Goal: Task Accomplishment & Management: Complete application form

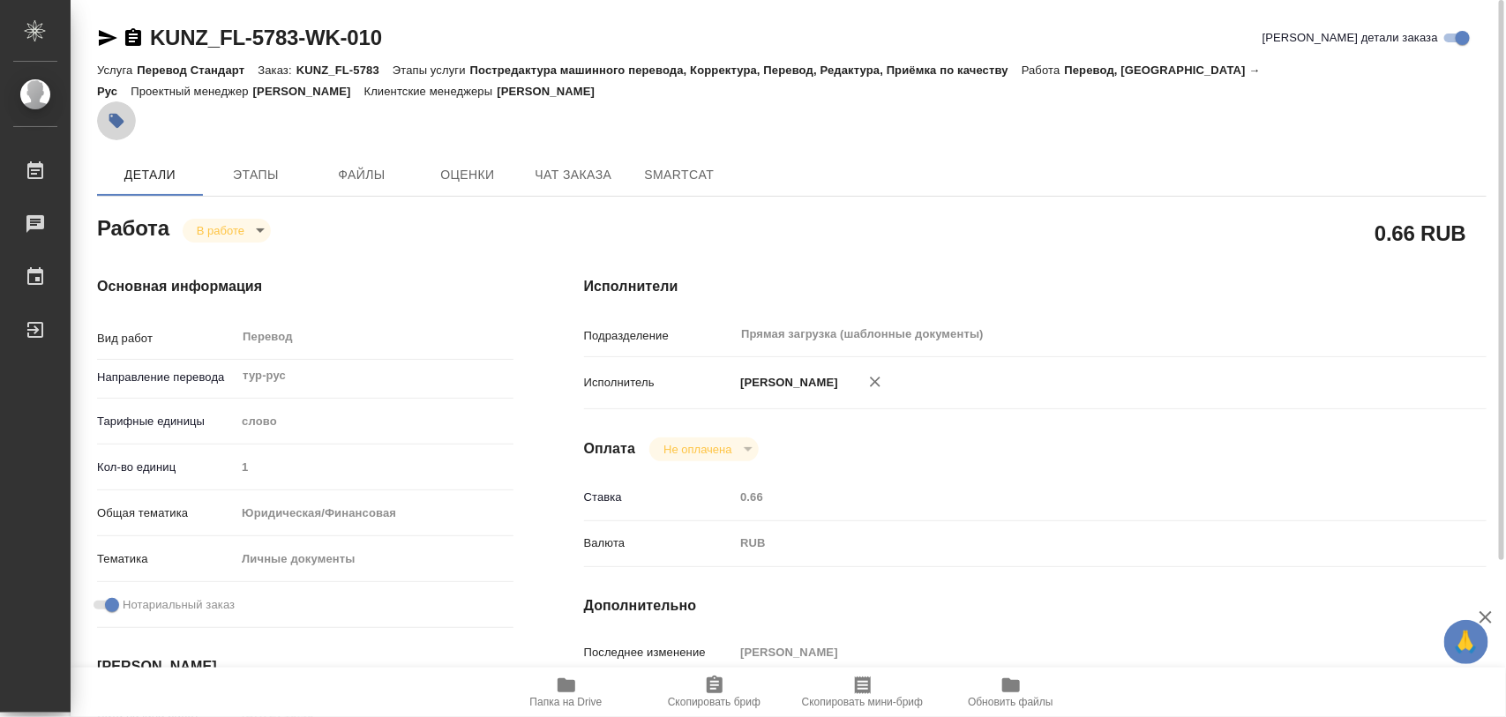
click at [121, 122] on icon "button" at bounding box center [116, 121] width 15 height 15
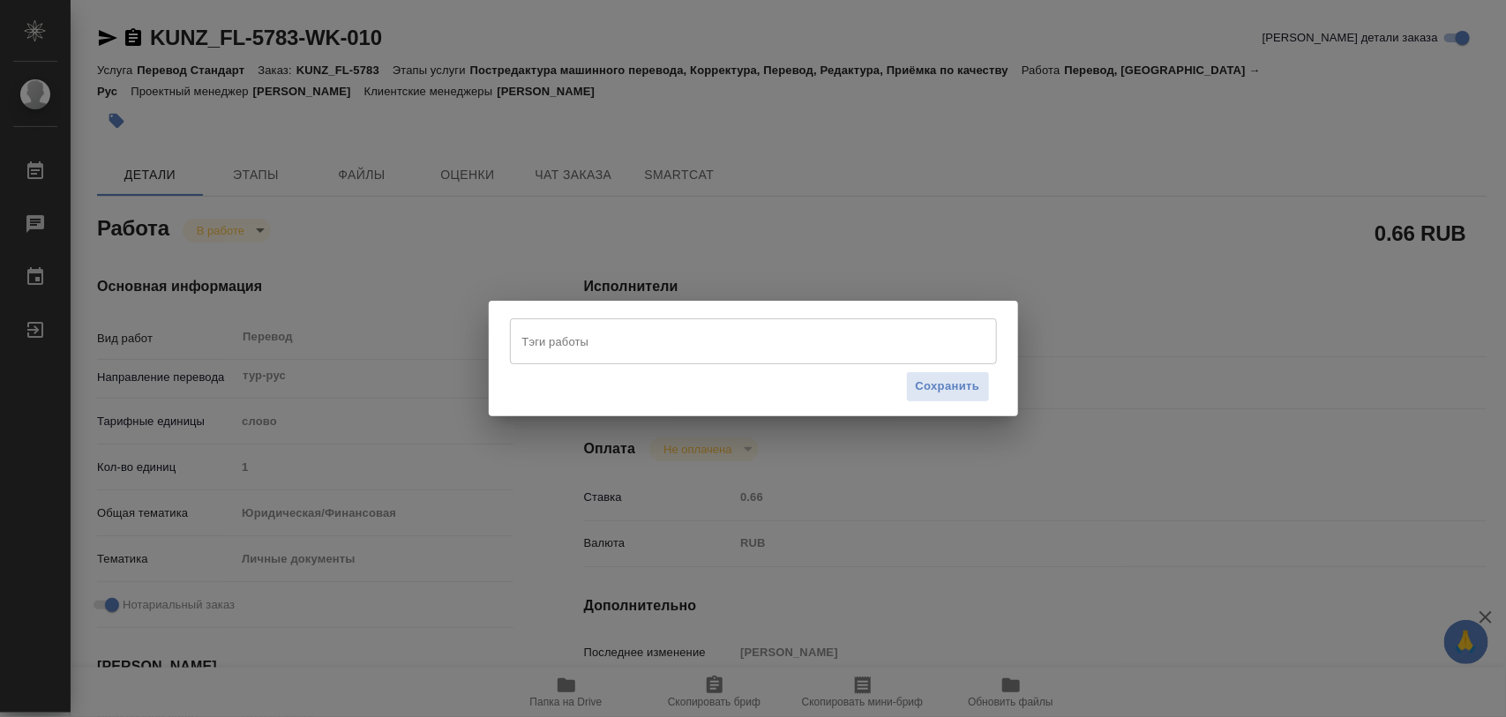
click at [574, 340] on input "Тэги работы" at bounding box center [737, 341] width 438 height 30
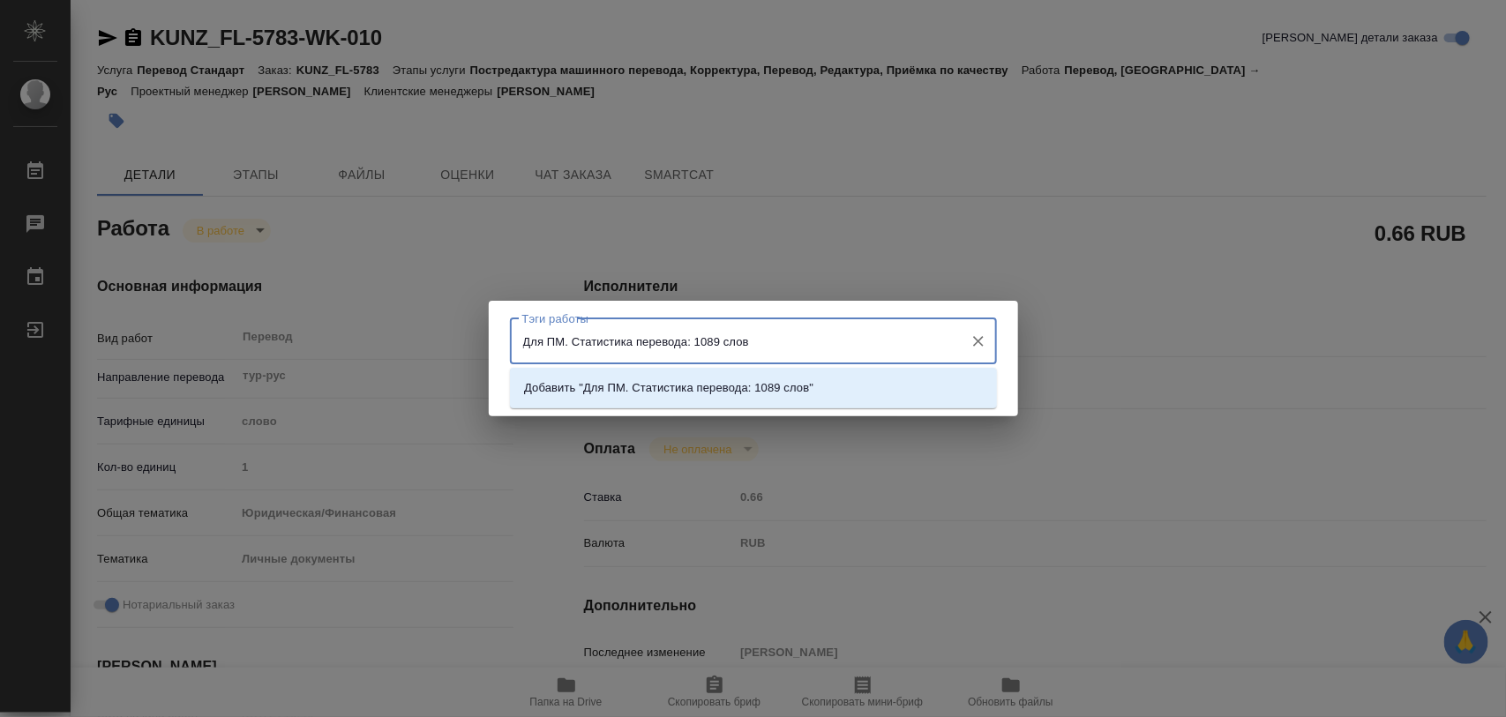
type input "Для ПМ. Статистика перевода: 1089 слов."
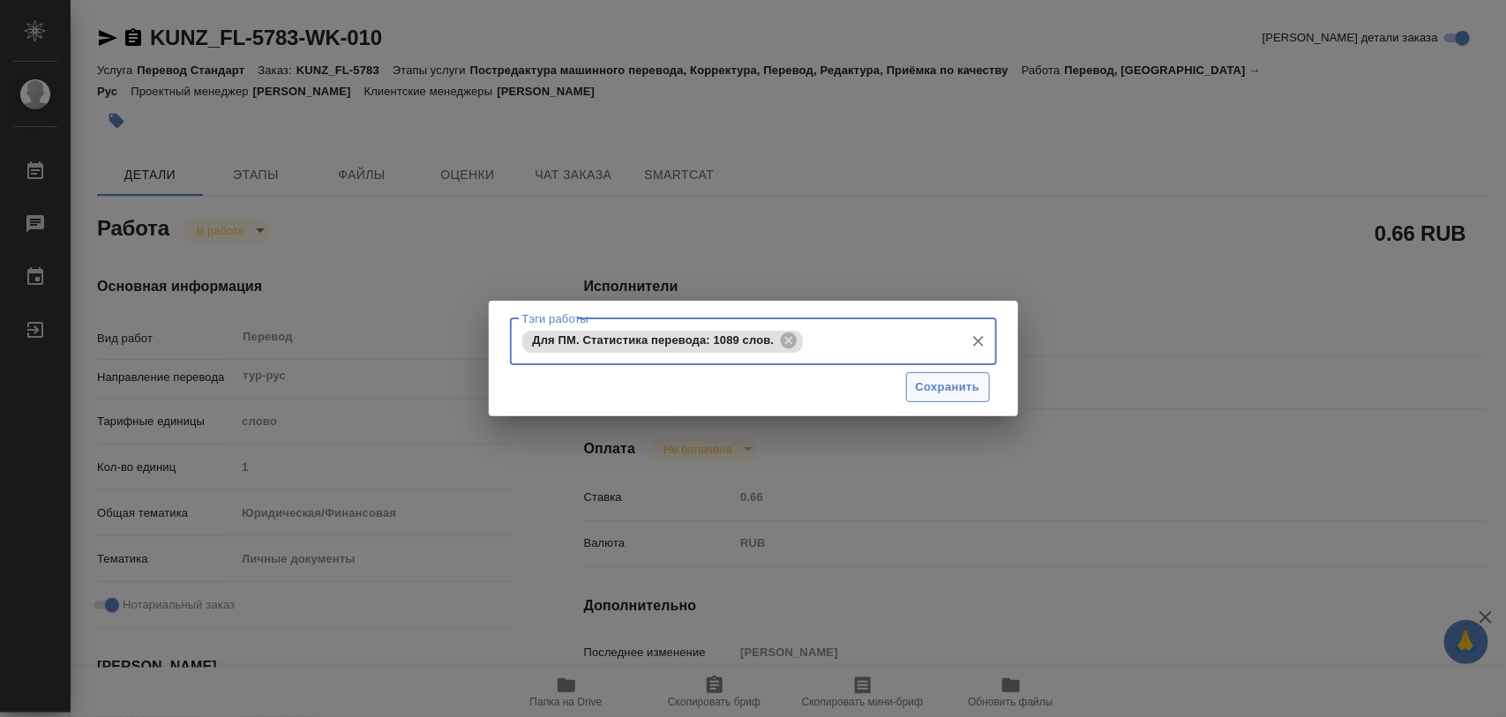
click at [976, 384] on span "Сохранить" at bounding box center [948, 388] width 64 height 20
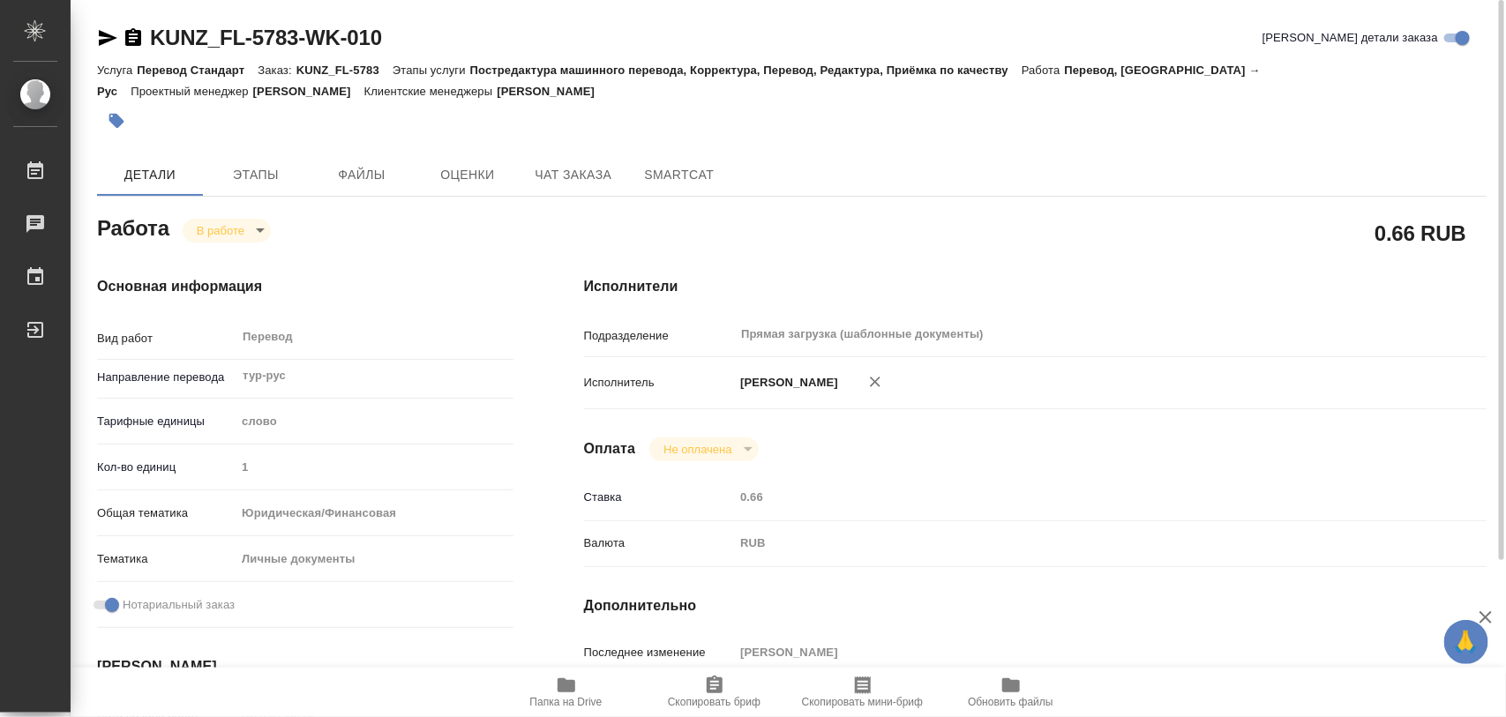
type input "inProgress"
type input "тур-рус"
type input "5a8b1489cc6b4906c91bfd90"
type input "1"
type input "yr-fn"
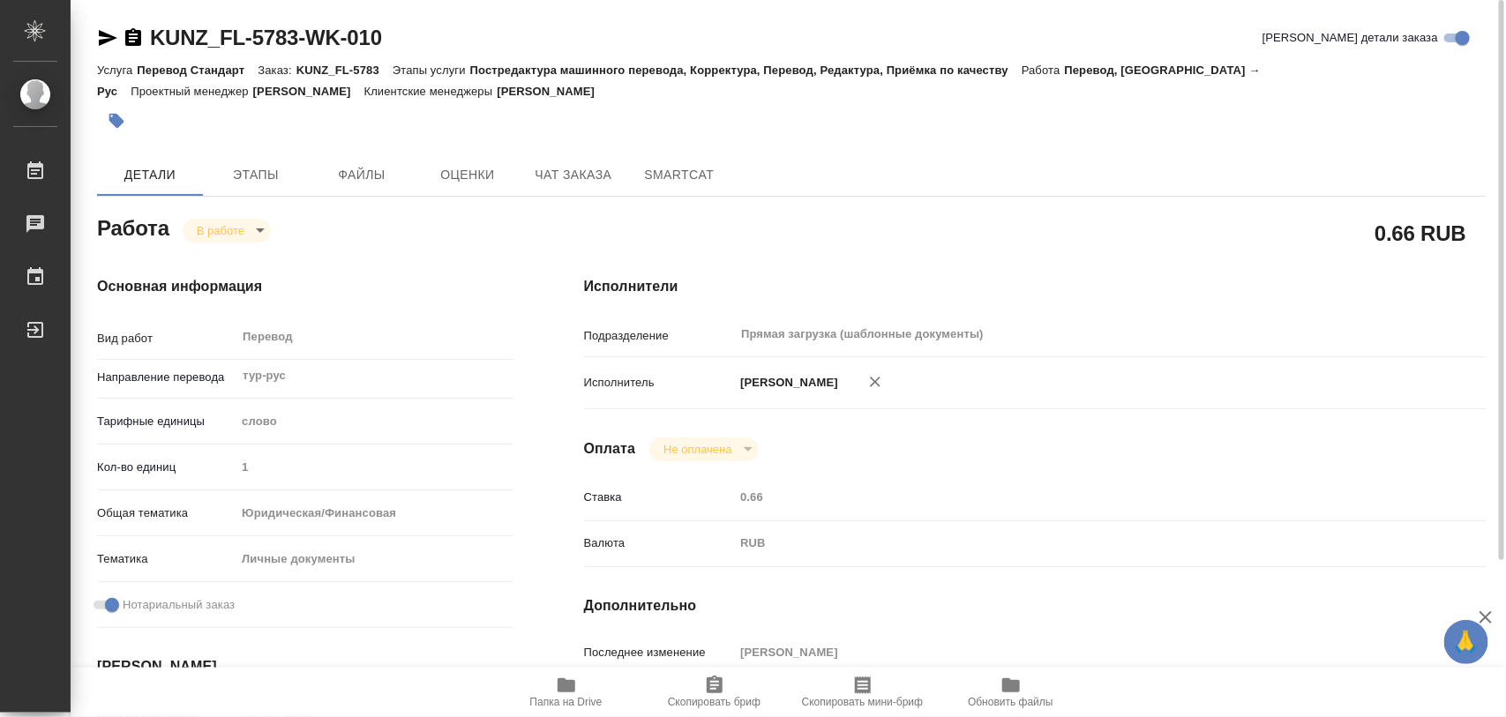
type input "5a8b8b956a9677013d343cfe"
checkbox input "true"
type input "11.08.2025 16:40"
type input "11.08.2025 18:50"
type input "14.08.2025 12:00"
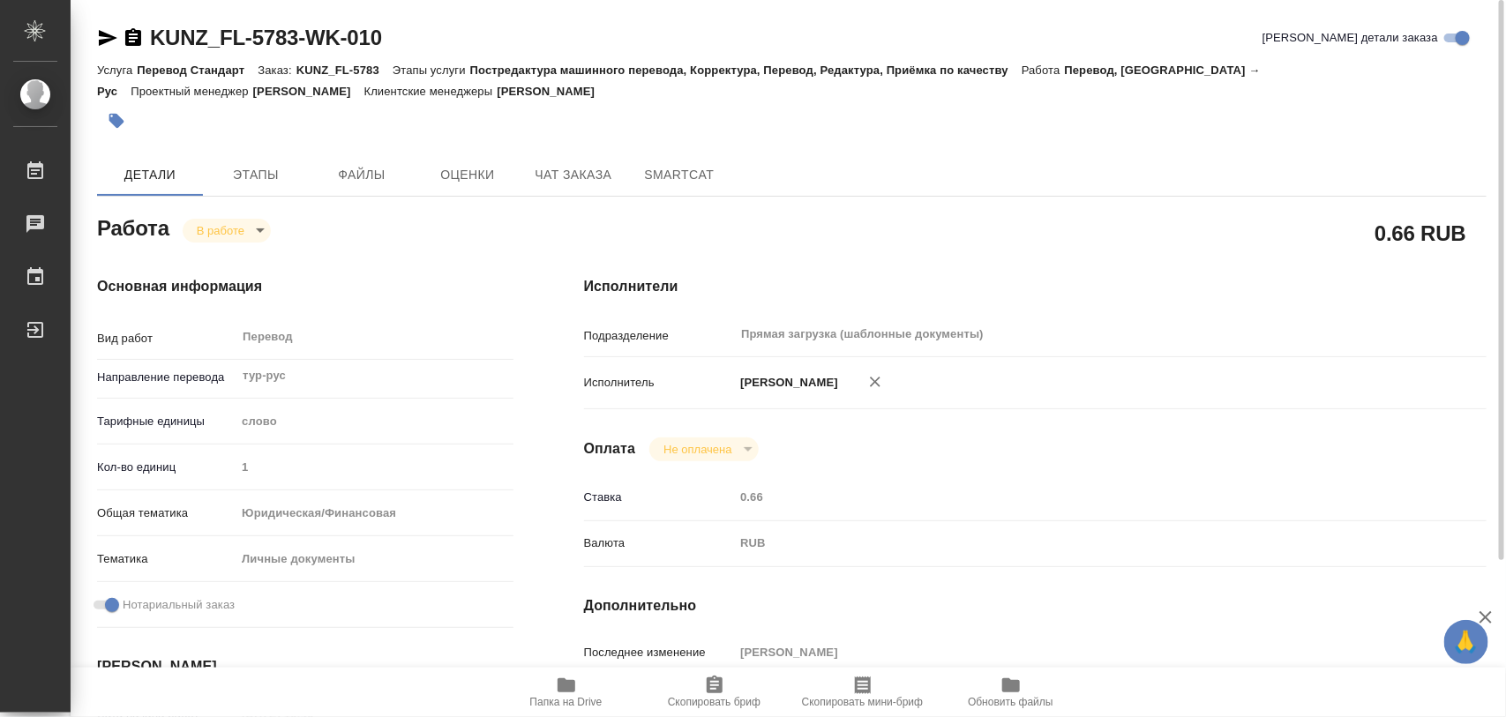
type input "14.08.2025 12:00"
type input "Прямая загрузка (шаблонные документы)"
type input "notPayed"
type input "0.66"
type input "RUB"
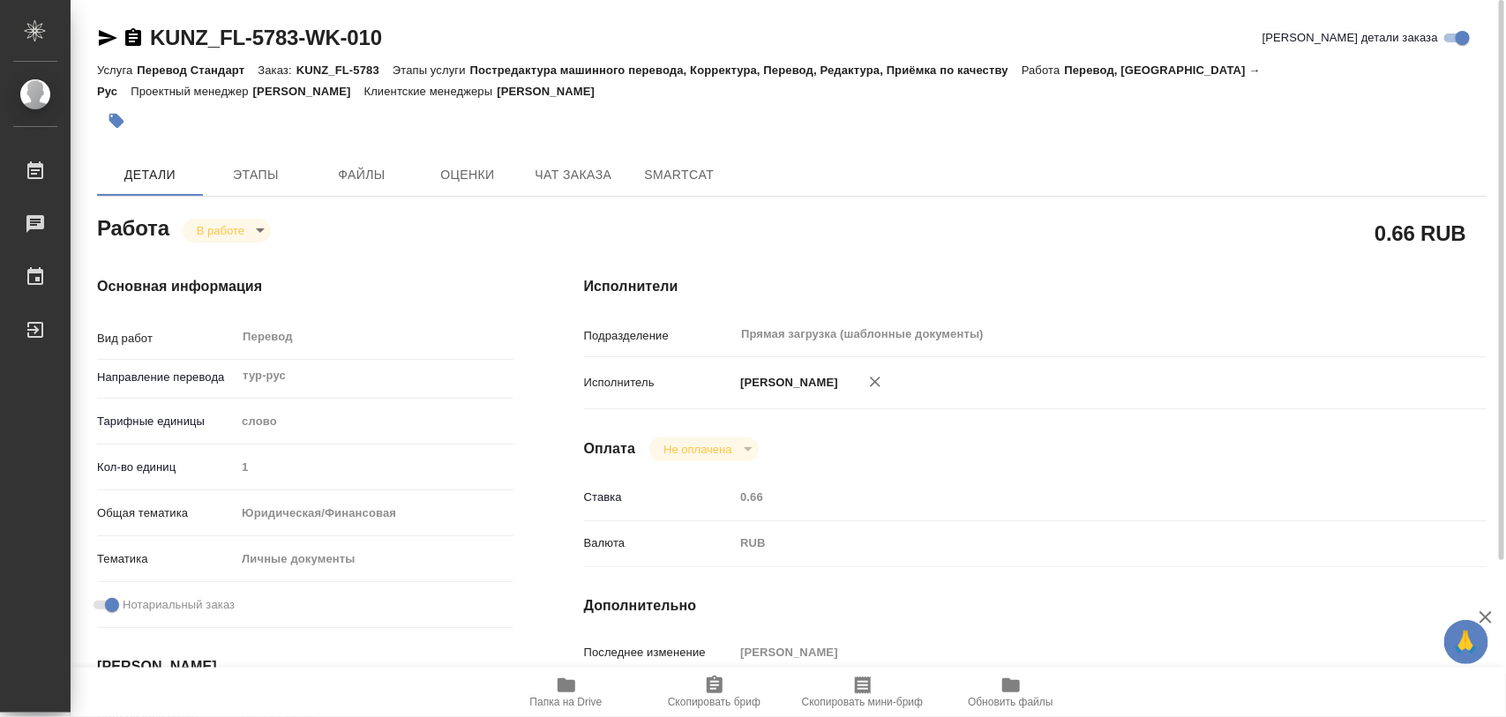
type input "[PERSON_NAME]"
type input "KUNZ_FL-5783"
type input "Перевод Стандарт"
type input "Постредактура машинного перевода, Корректура, Перевод, Редактура, Приёмка по ка…"
type input "Веселова Юлия"
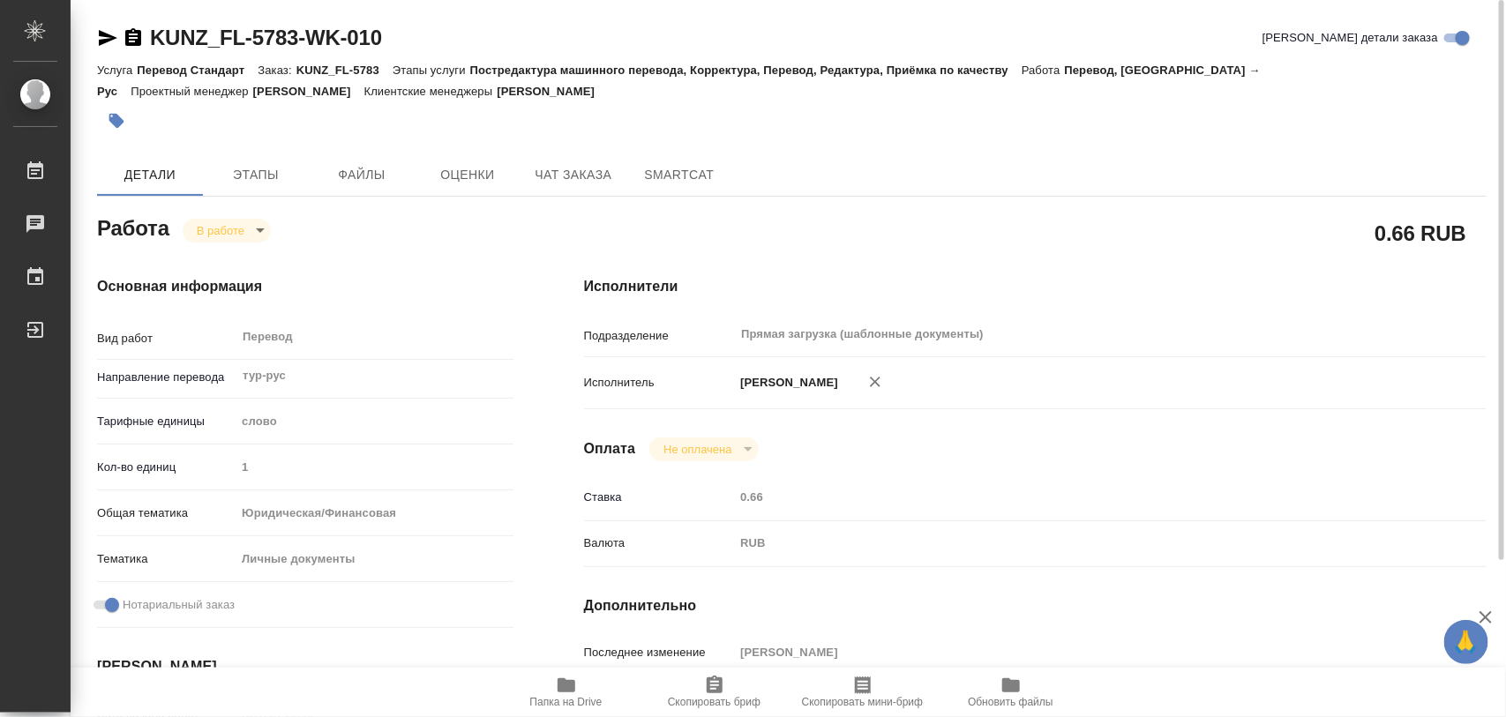
type input "Заборова Александра"
type input "/Clients/FL_KUNZ/Orders/KUNZ_FL-5783"
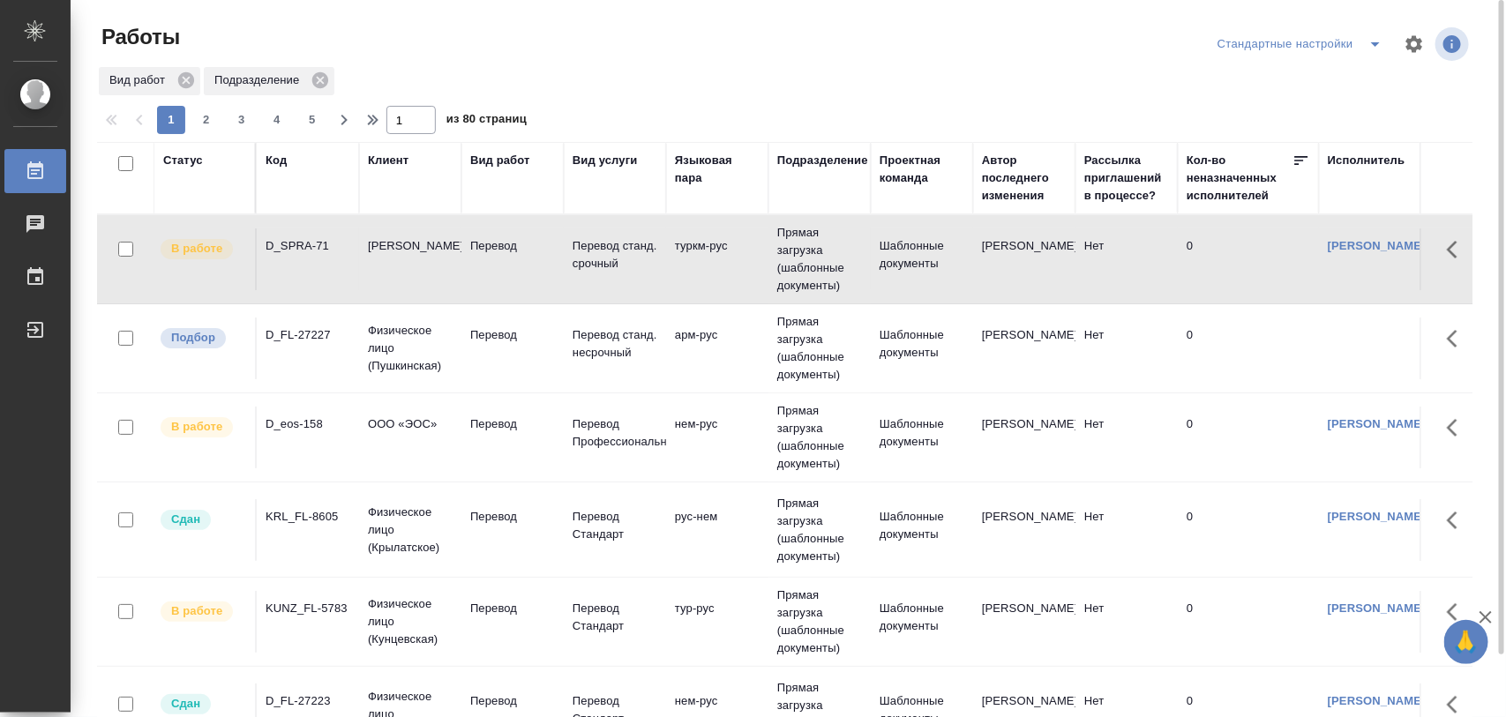
click at [310, 248] on div "D_SPRA-71" at bounding box center [308, 246] width 85 height 18
click at [311, 243] on div "D_SPRA-71" at bounding box center [308, 246] width 85 height 18
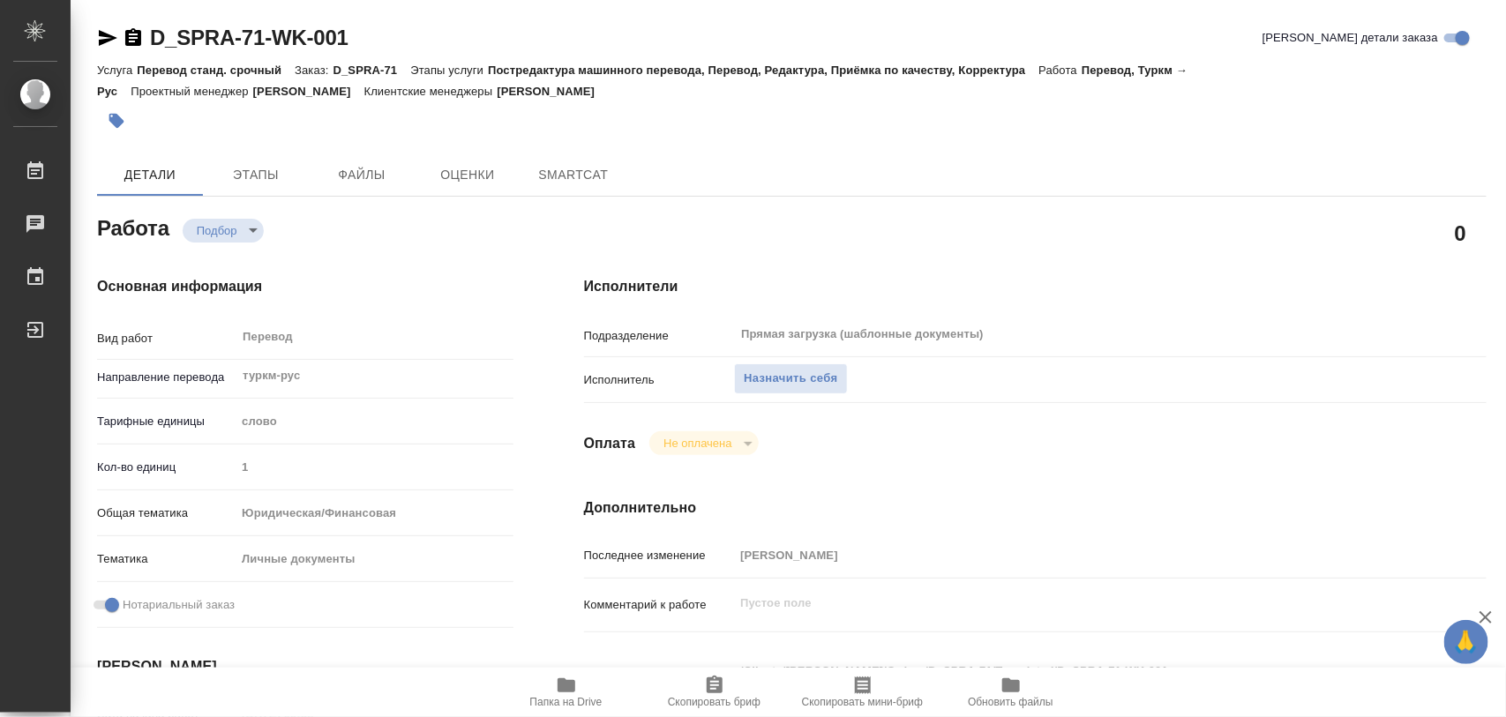
type textarea "x"
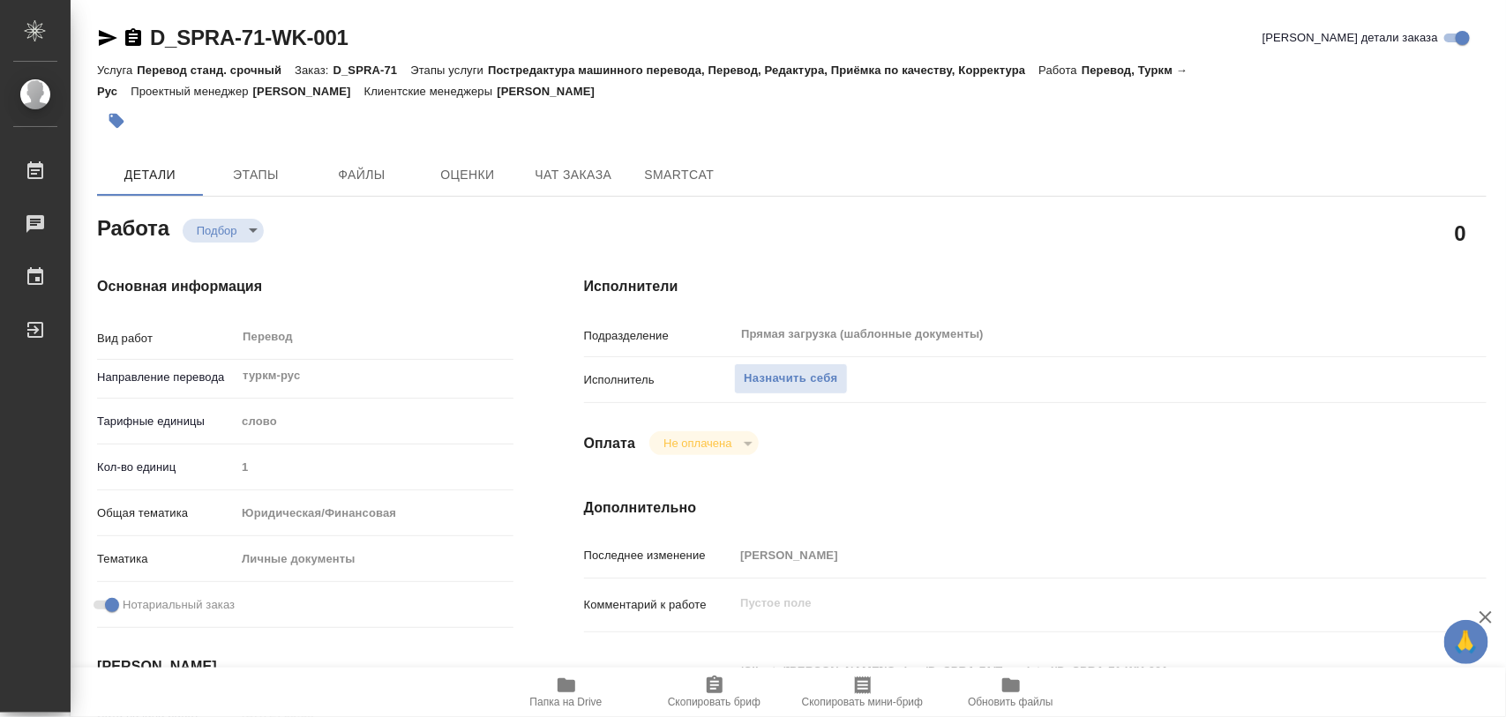
type textarea "x"
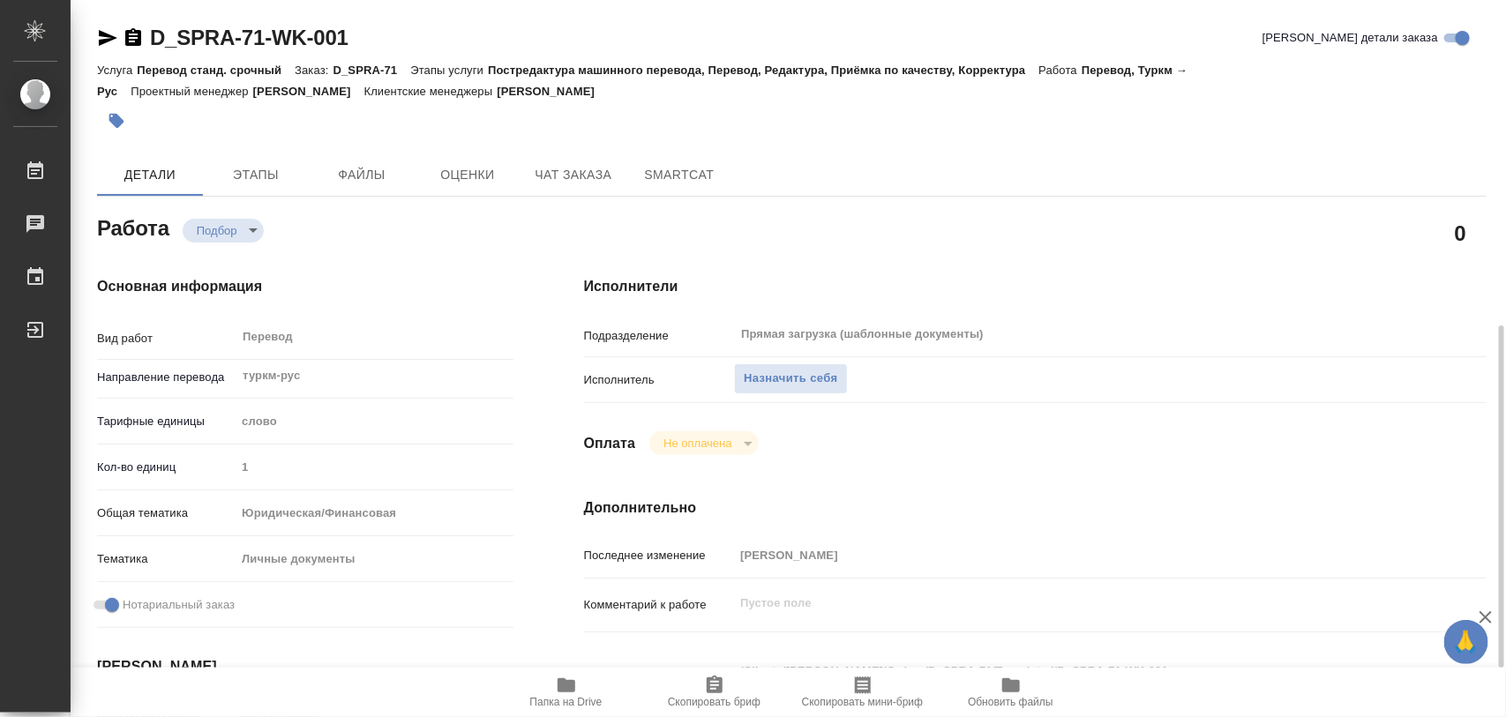
scroll to position [331, 0]
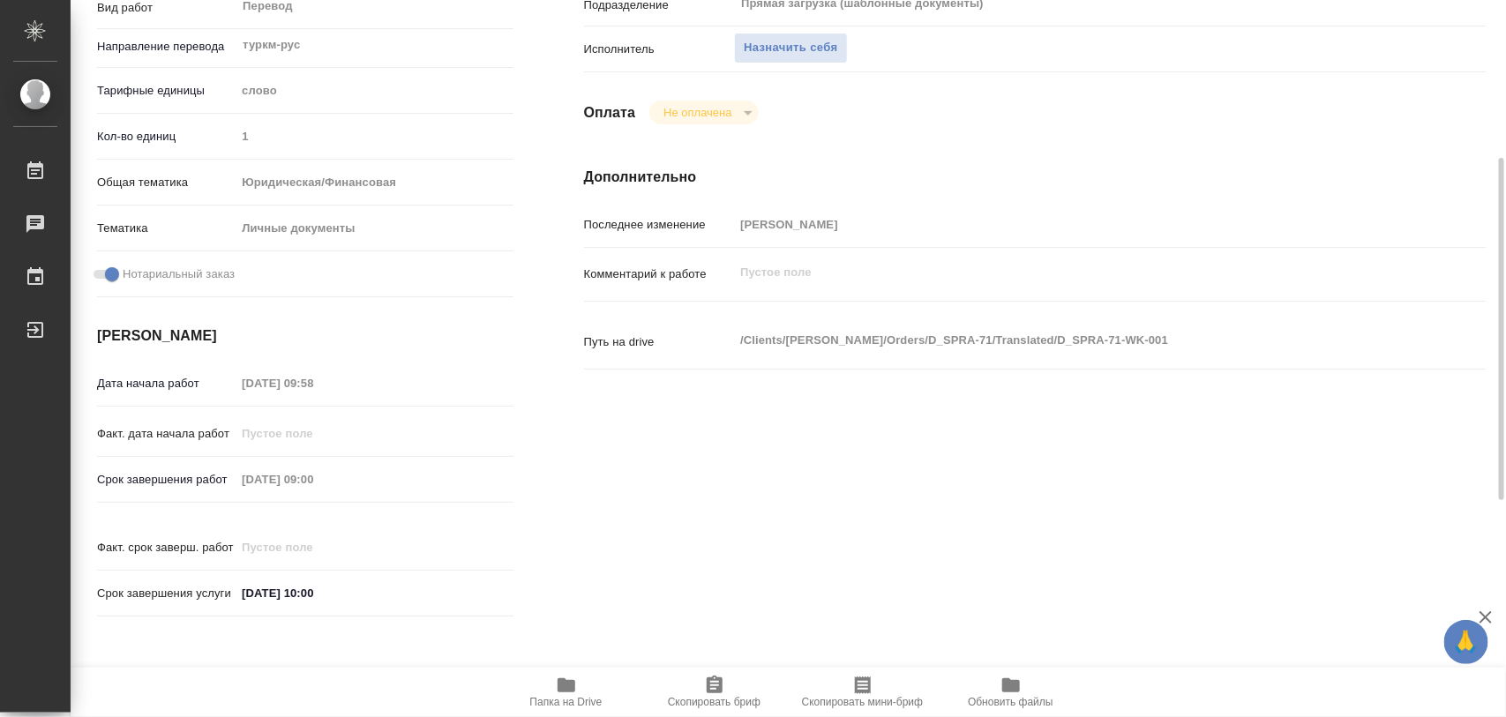
type textarea "x"
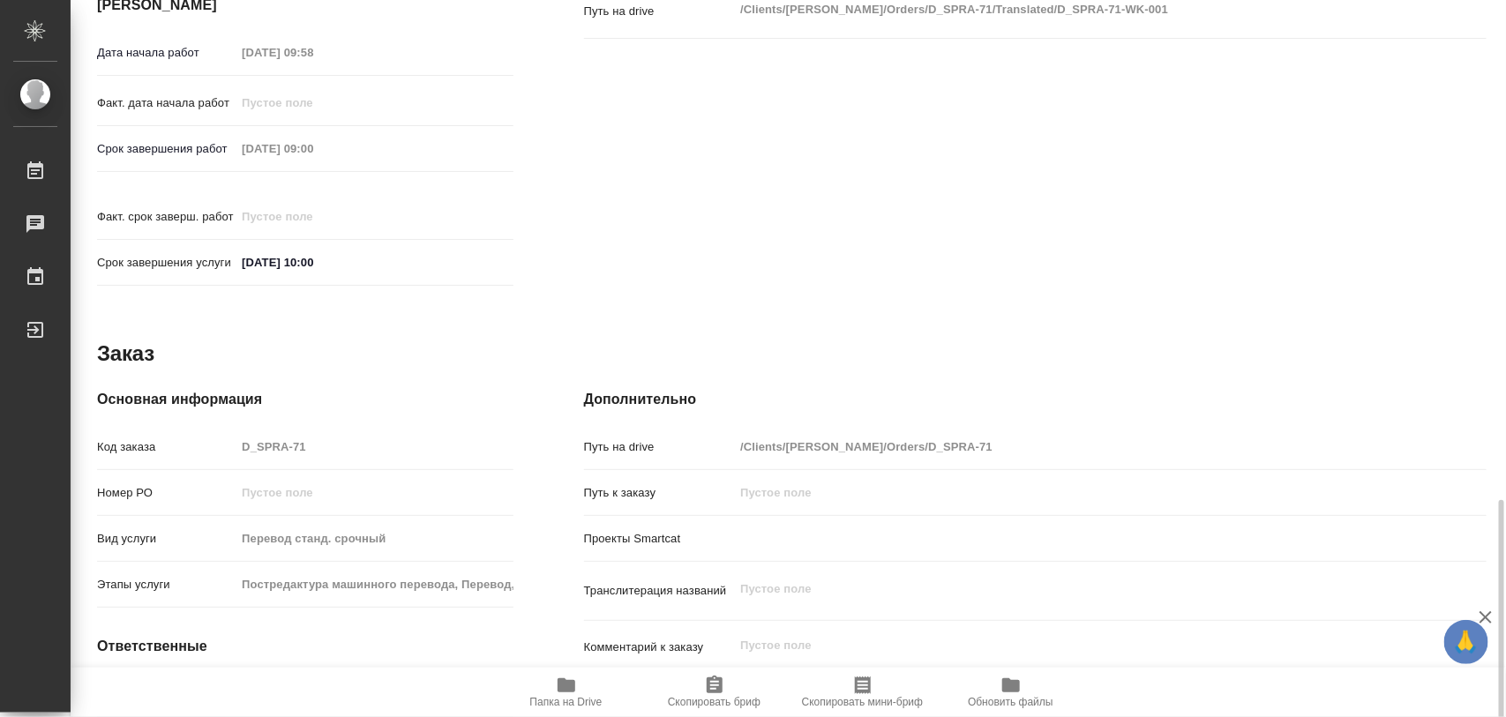
type textarea "x"
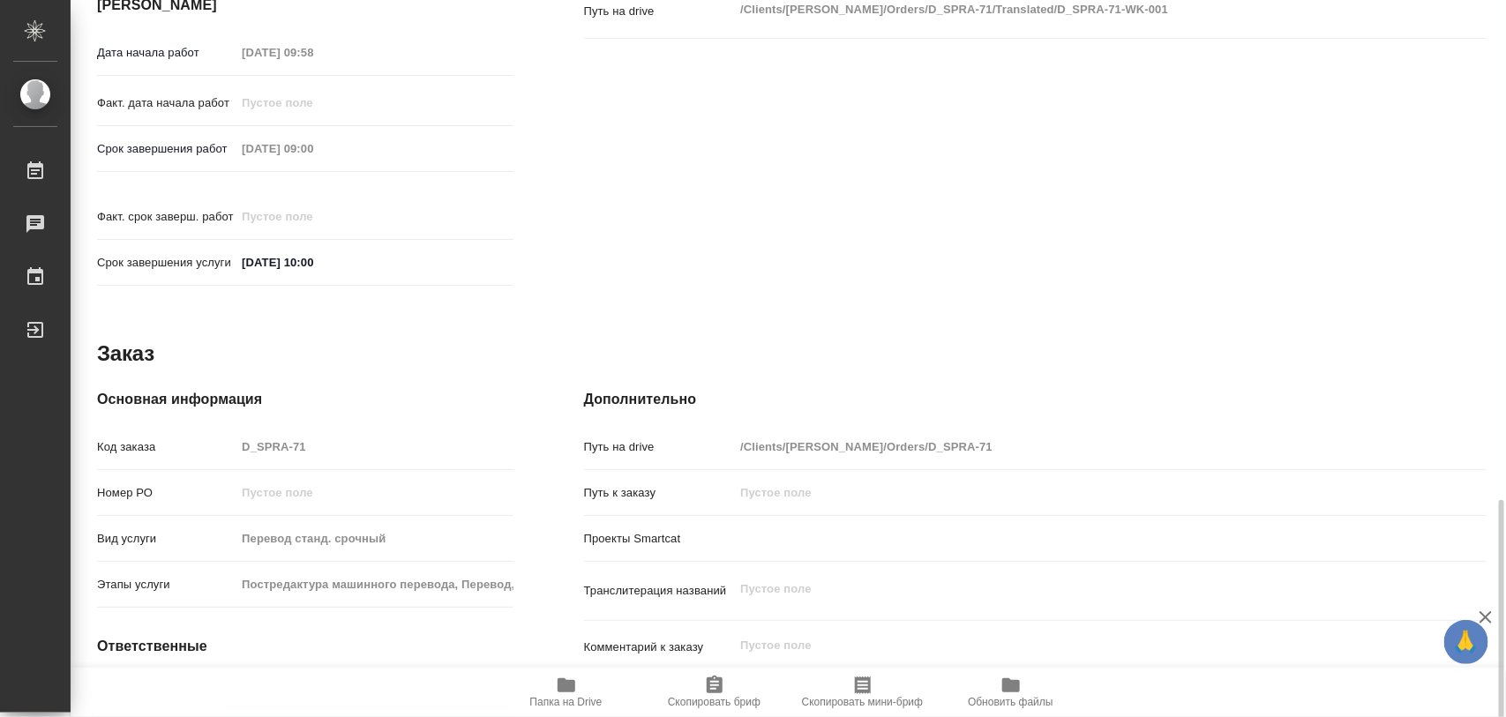
scroll to position [786, 0]
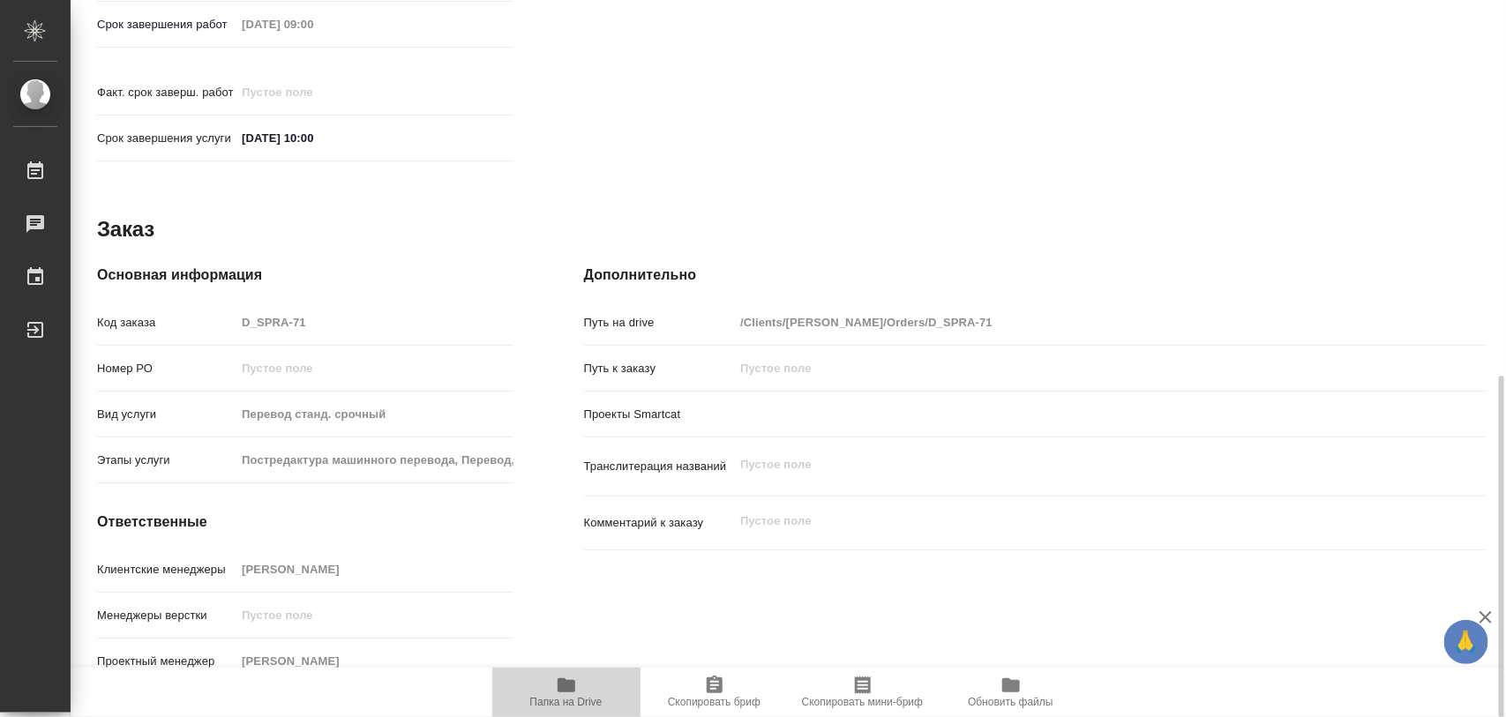
click at [587, 696] on span "Папка на Drive" at bounding box center [566, 702] width 72 height 12
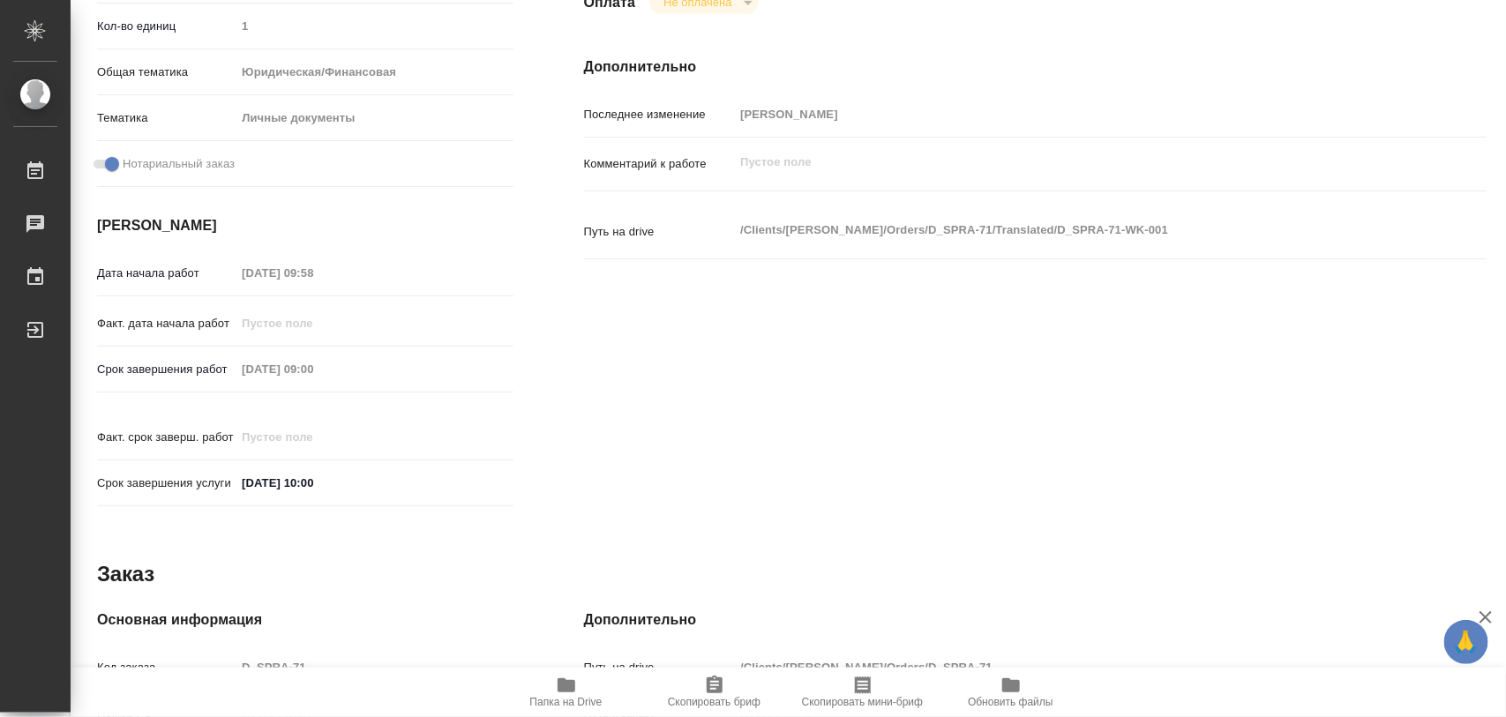
scroll to position [0, 0]
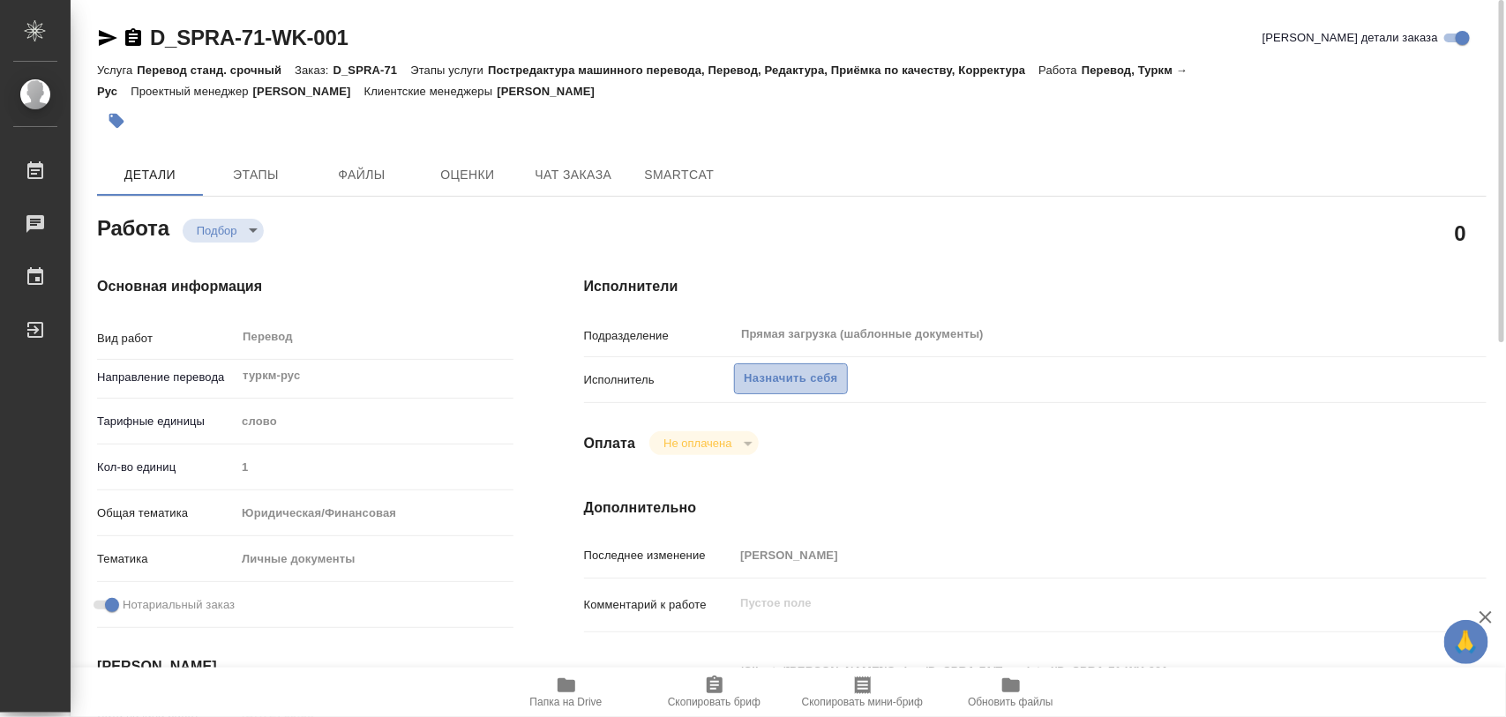
click at [797, 373] on span "Назначить себя" at bounding box center [791, 379] width 94 height 20
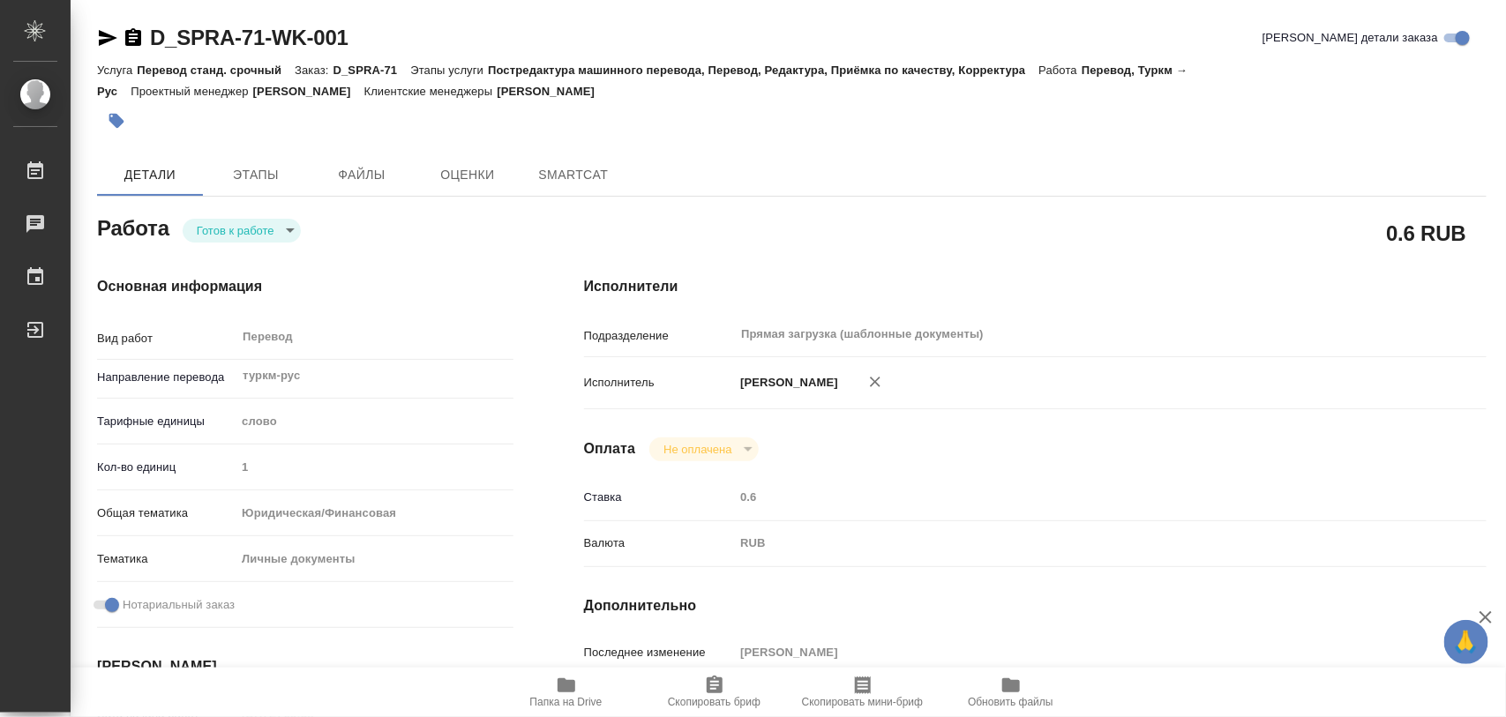
type textarea "x"
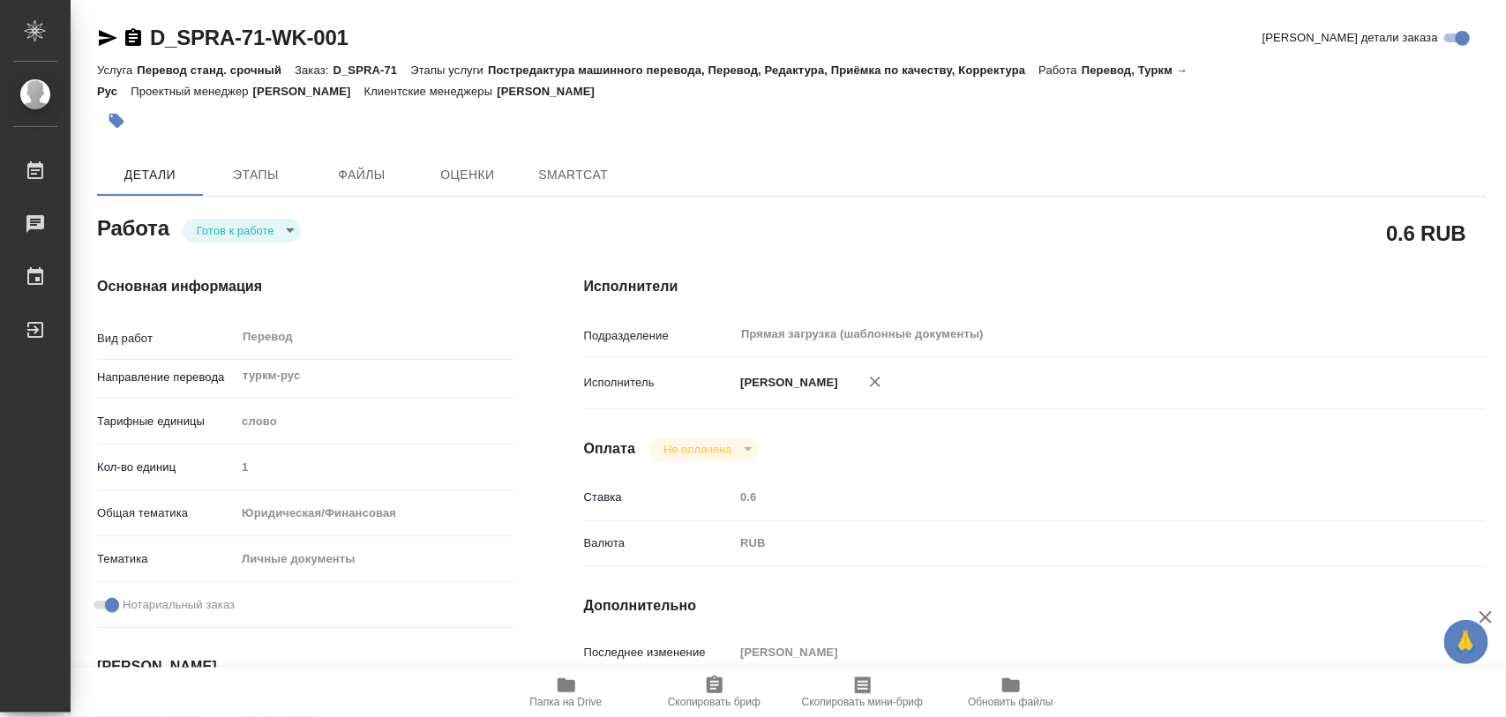
type textarea "x"
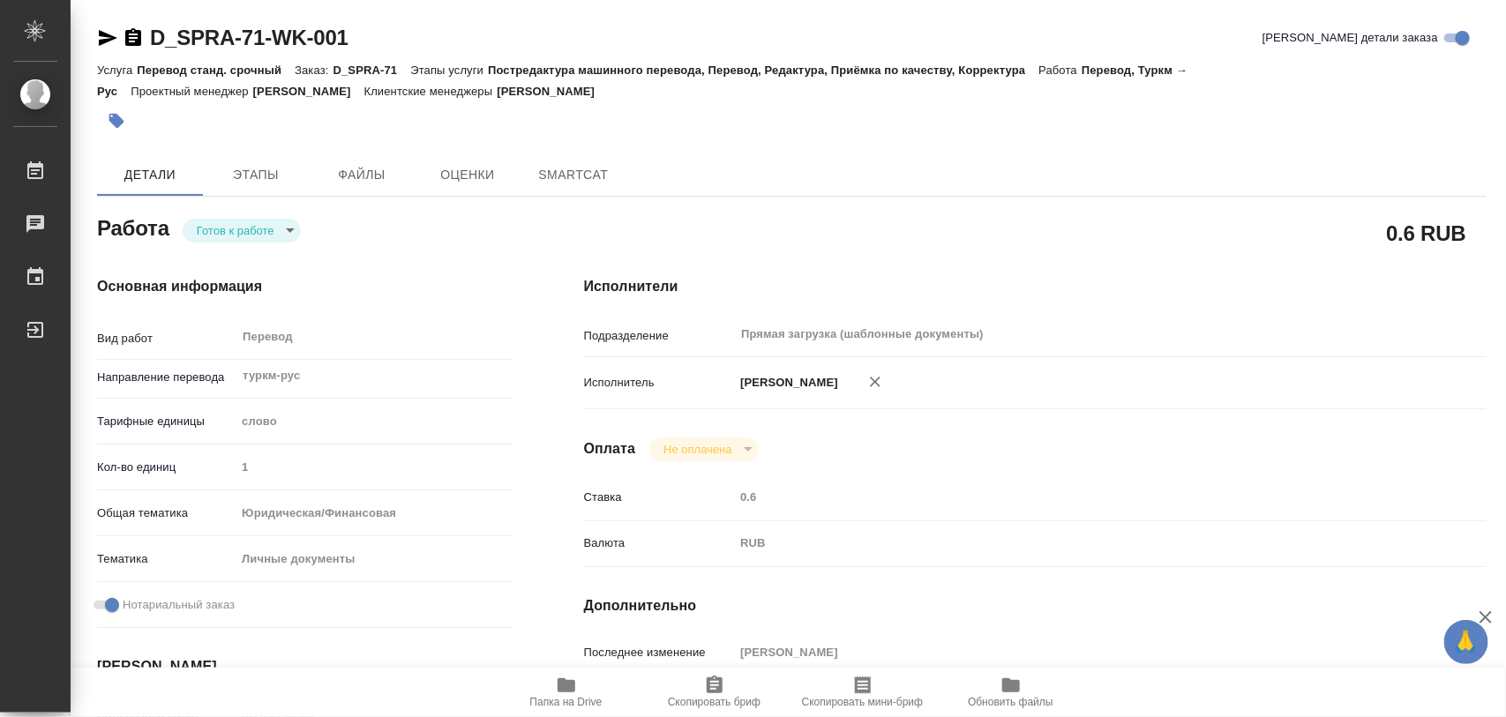
type textarea "x"
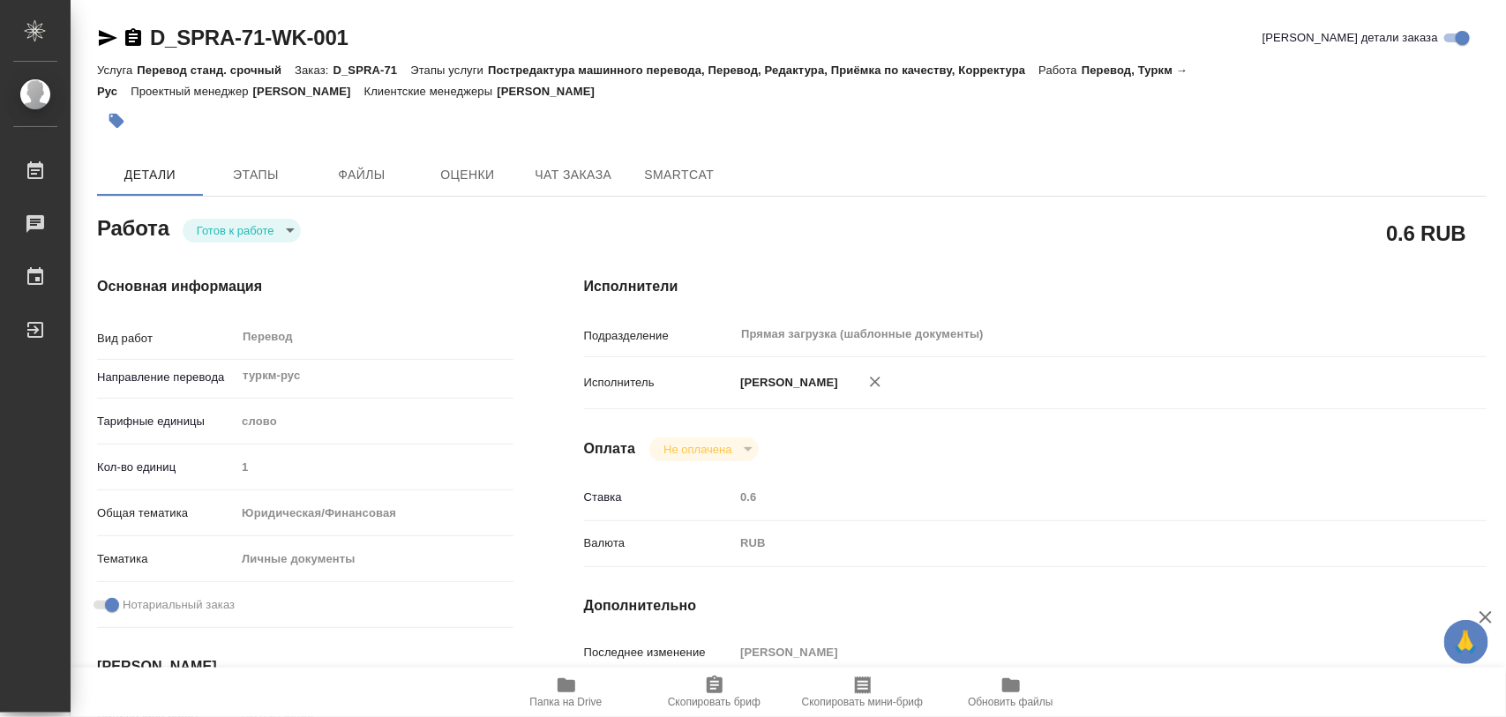
type textarea "x"
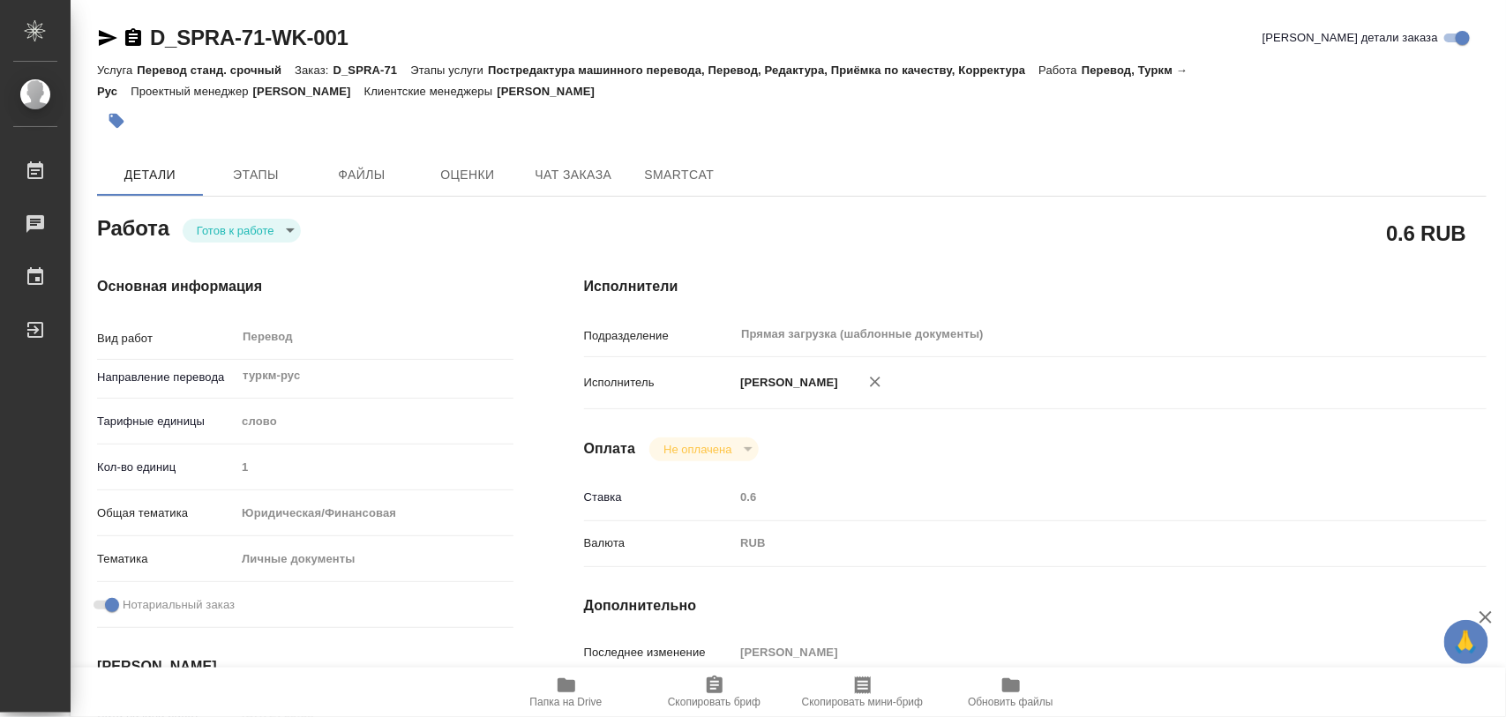
type textarea "x"
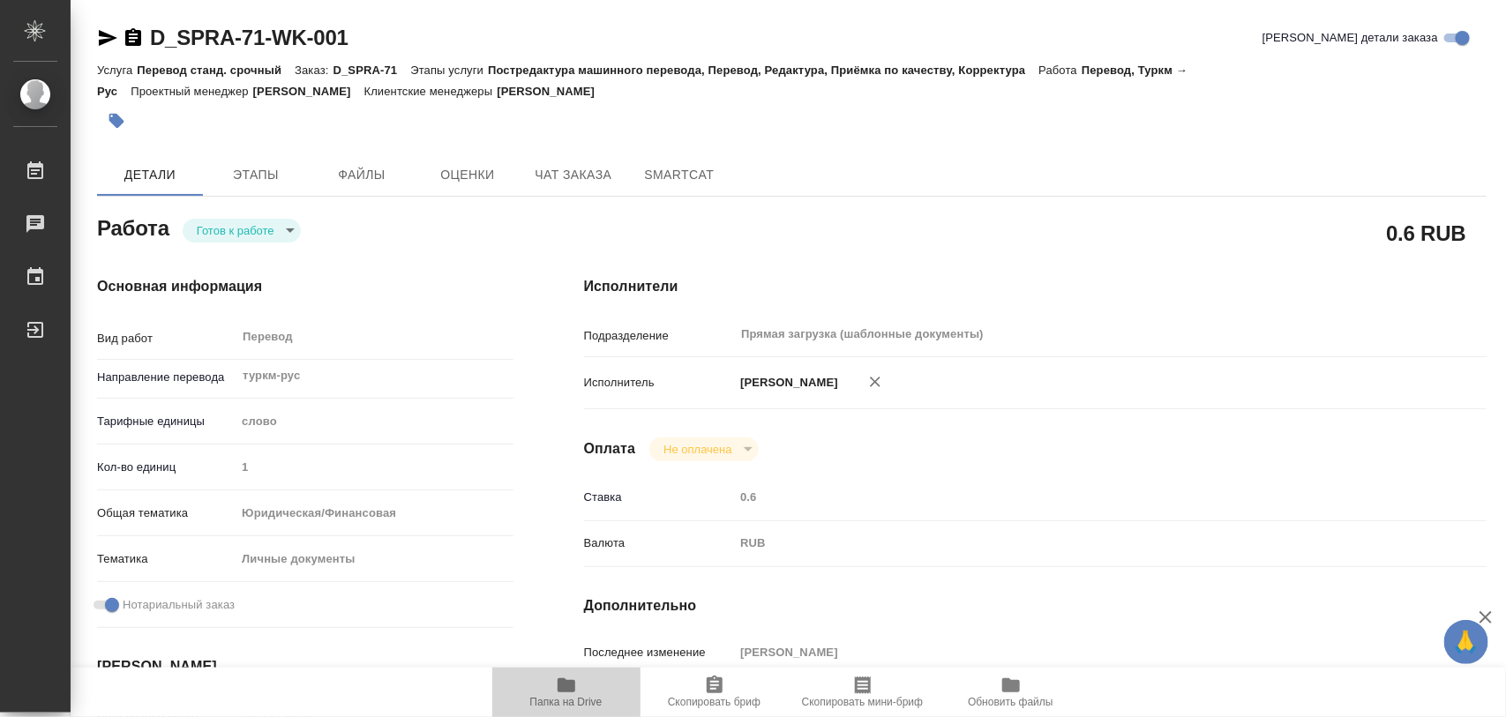
click at [574, 681] on icon "button" at bounding box center [566, 685] width 21 height 21
click at [284, 236] on body "🙏 .cls-1 fill:#fff; AWATERA Iglakov Maksim Работы 0 Чаты График Выйти D_SPRA-71…" at bounding box center [753, 358] width 1506 height 717
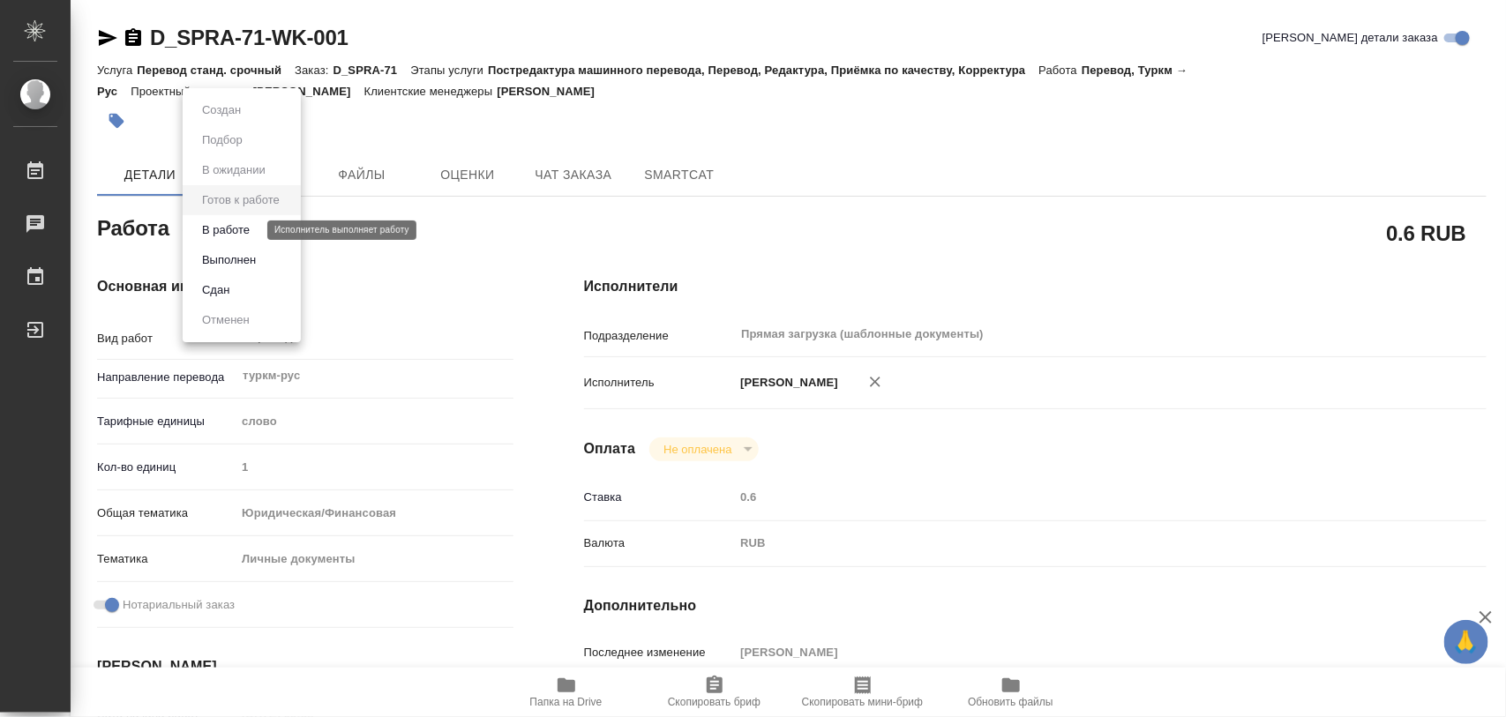
click at [252, 230] on button "В работе" at bounding box center [226, 230] width 58 height 19
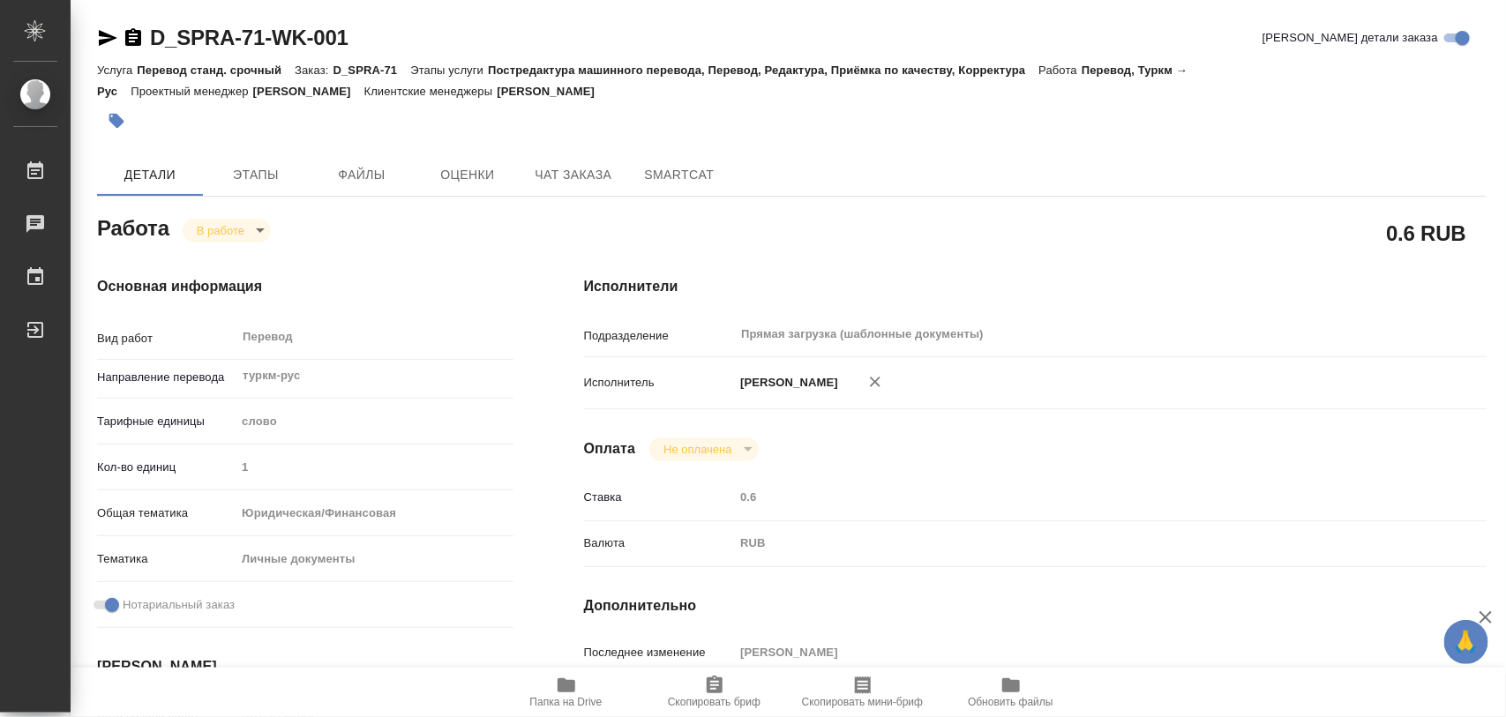
type textarea "x"
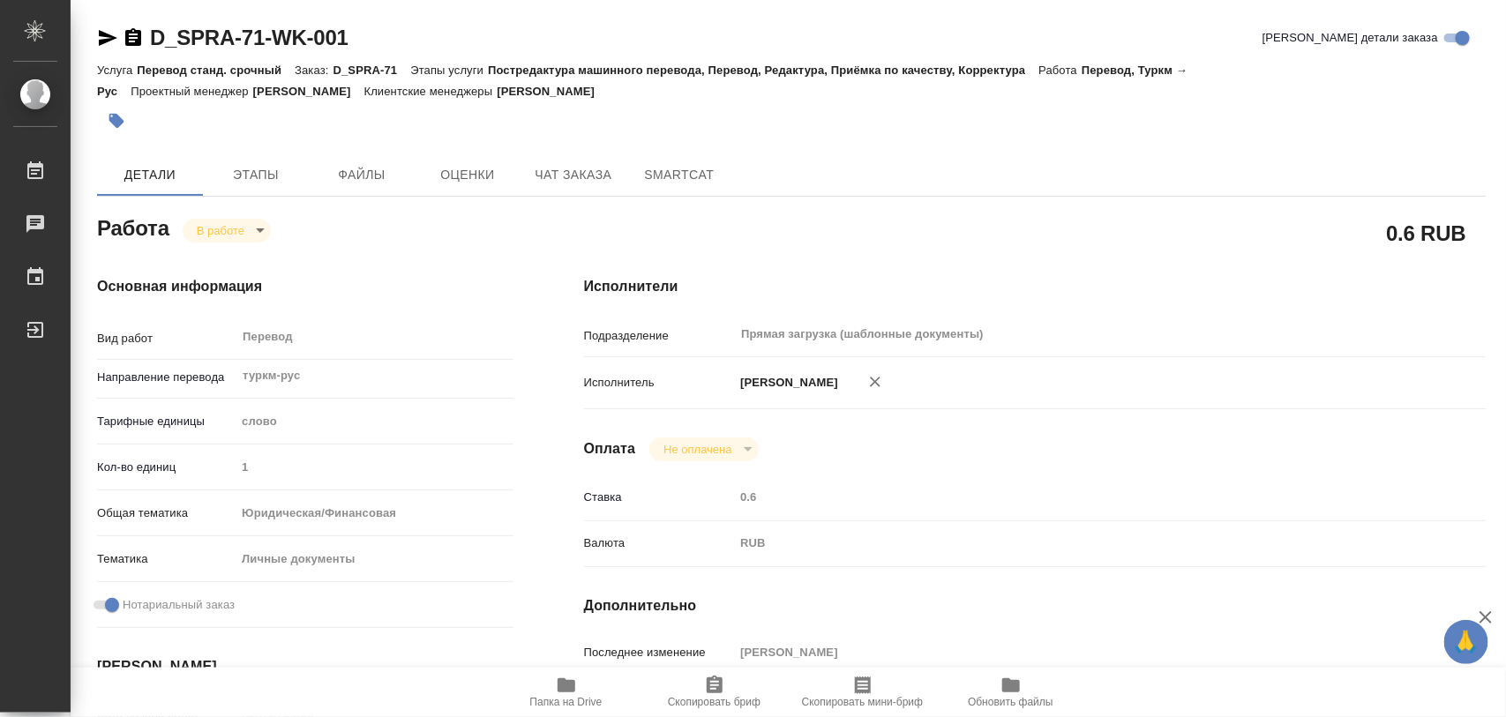
type textarea "x"
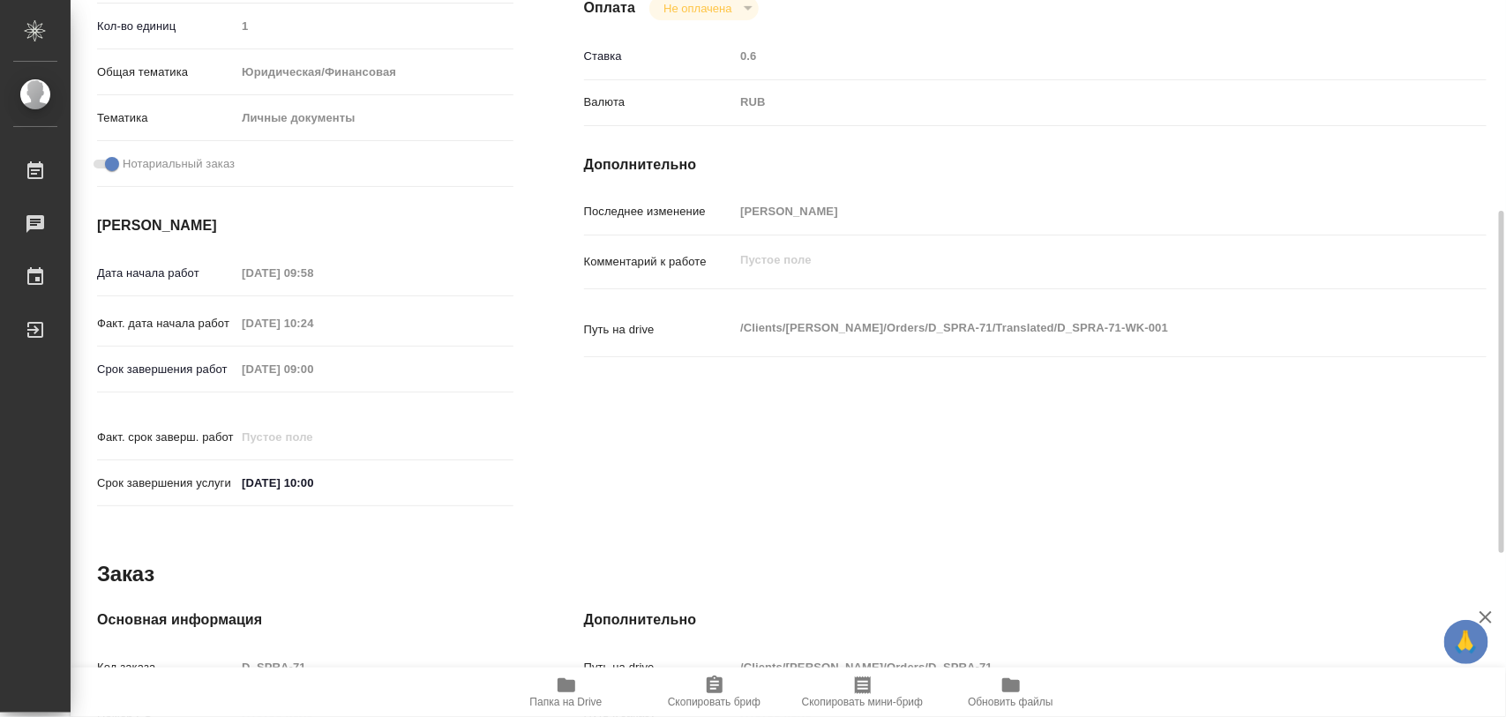
scroll to position [786, 0]
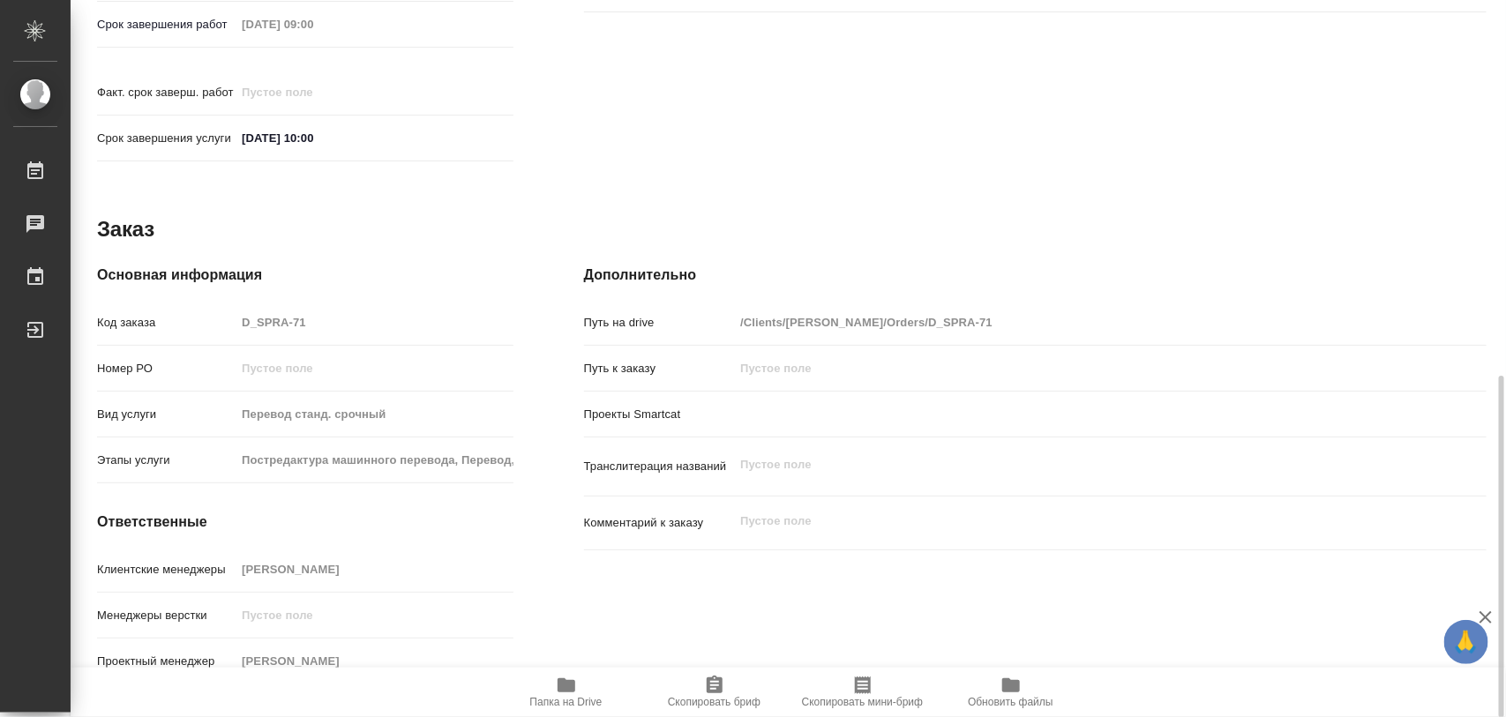
click at [715, 684] on icon "button" at bounding box center [715, 685] width 16 height 18
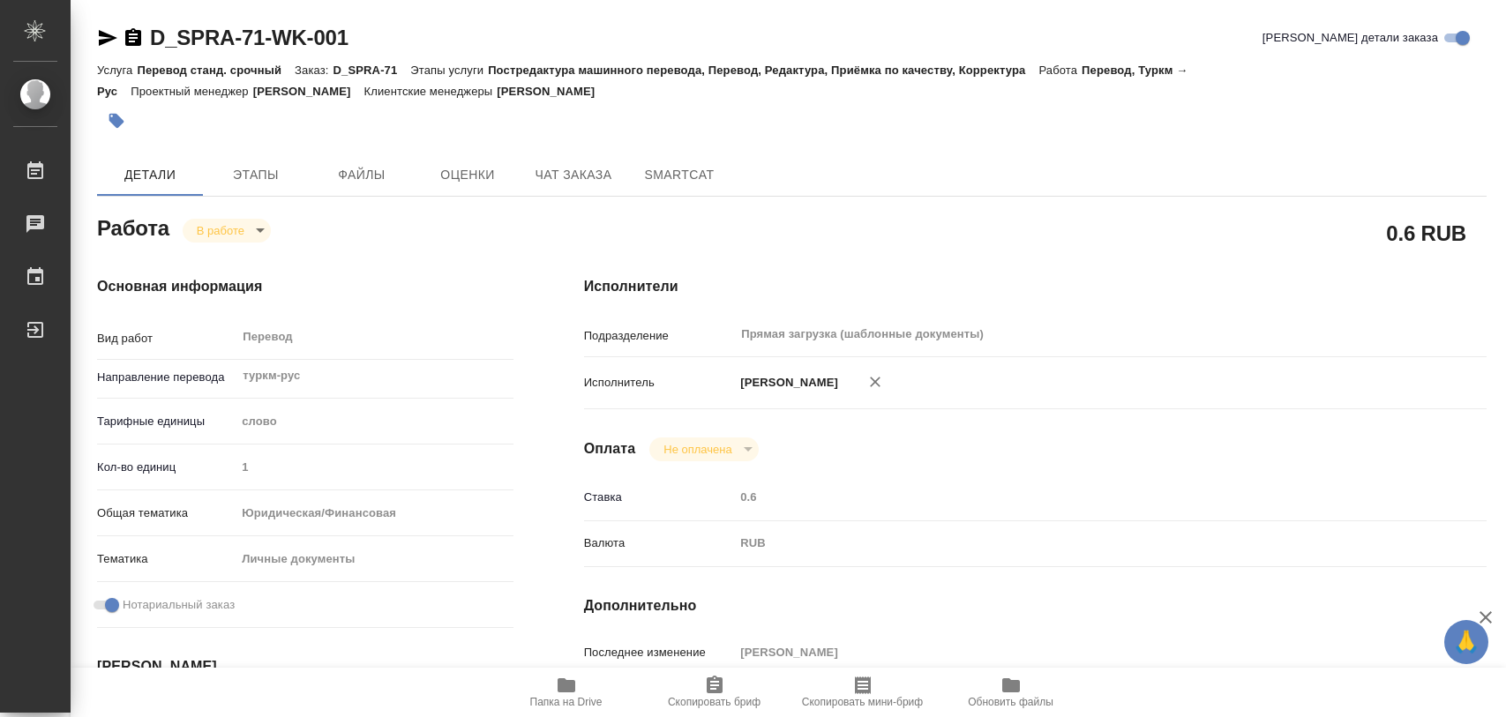
type textarea "x"
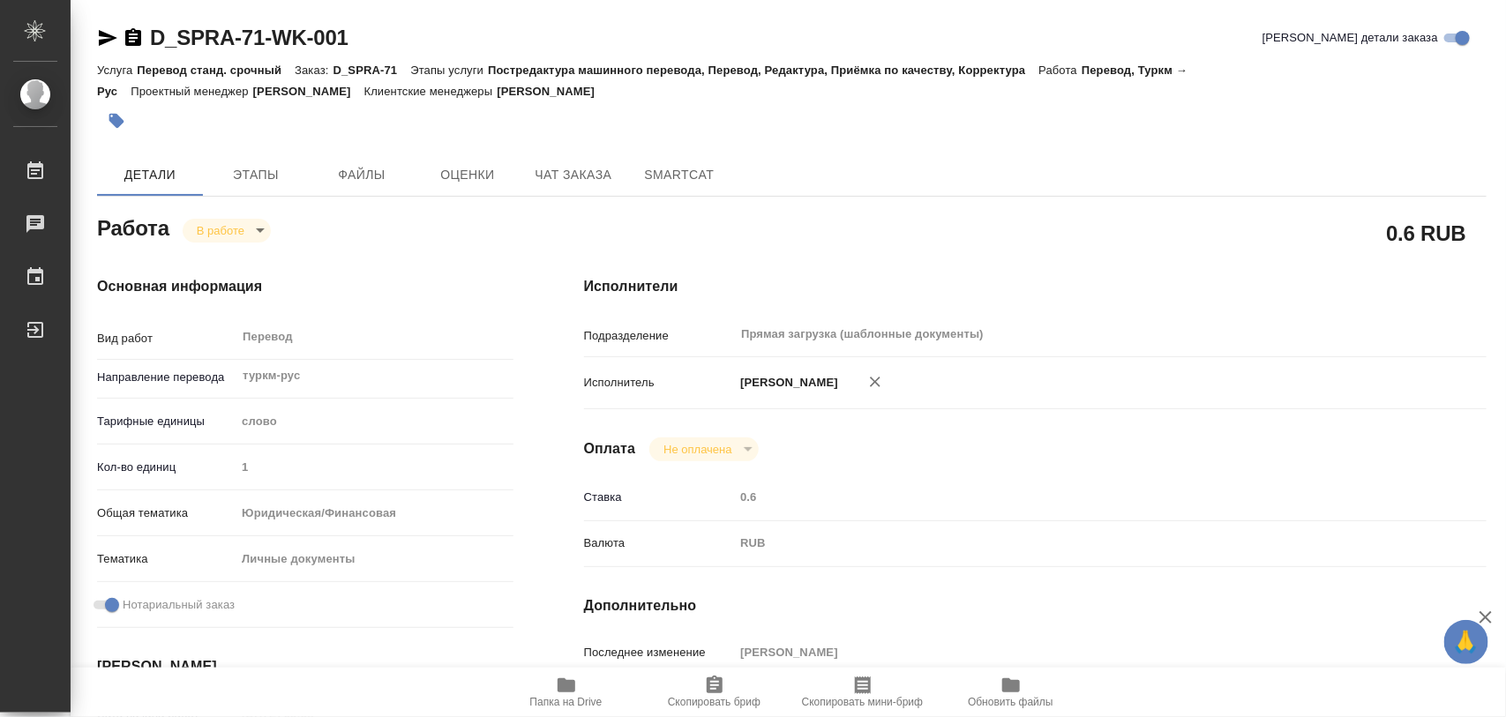
scroll to position [331, 0]
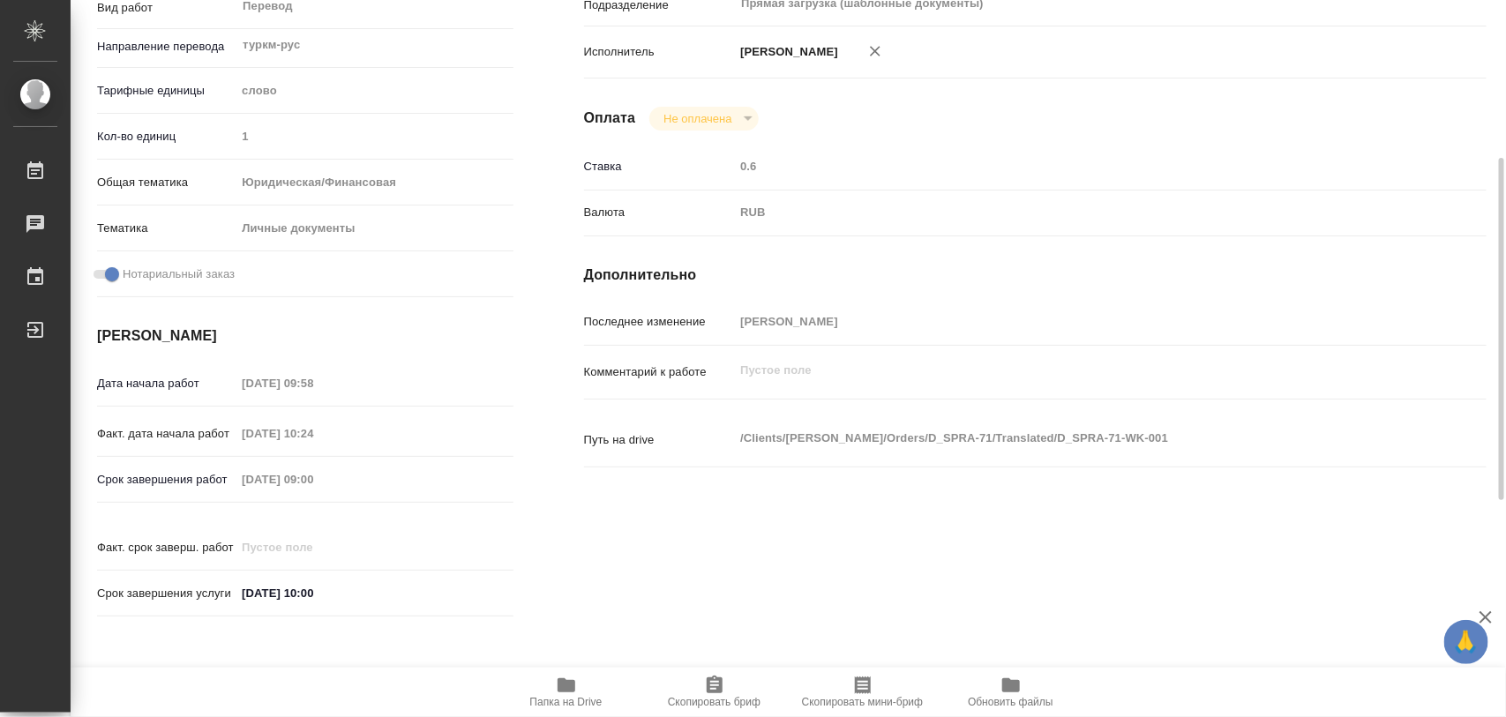
type textarea "x"
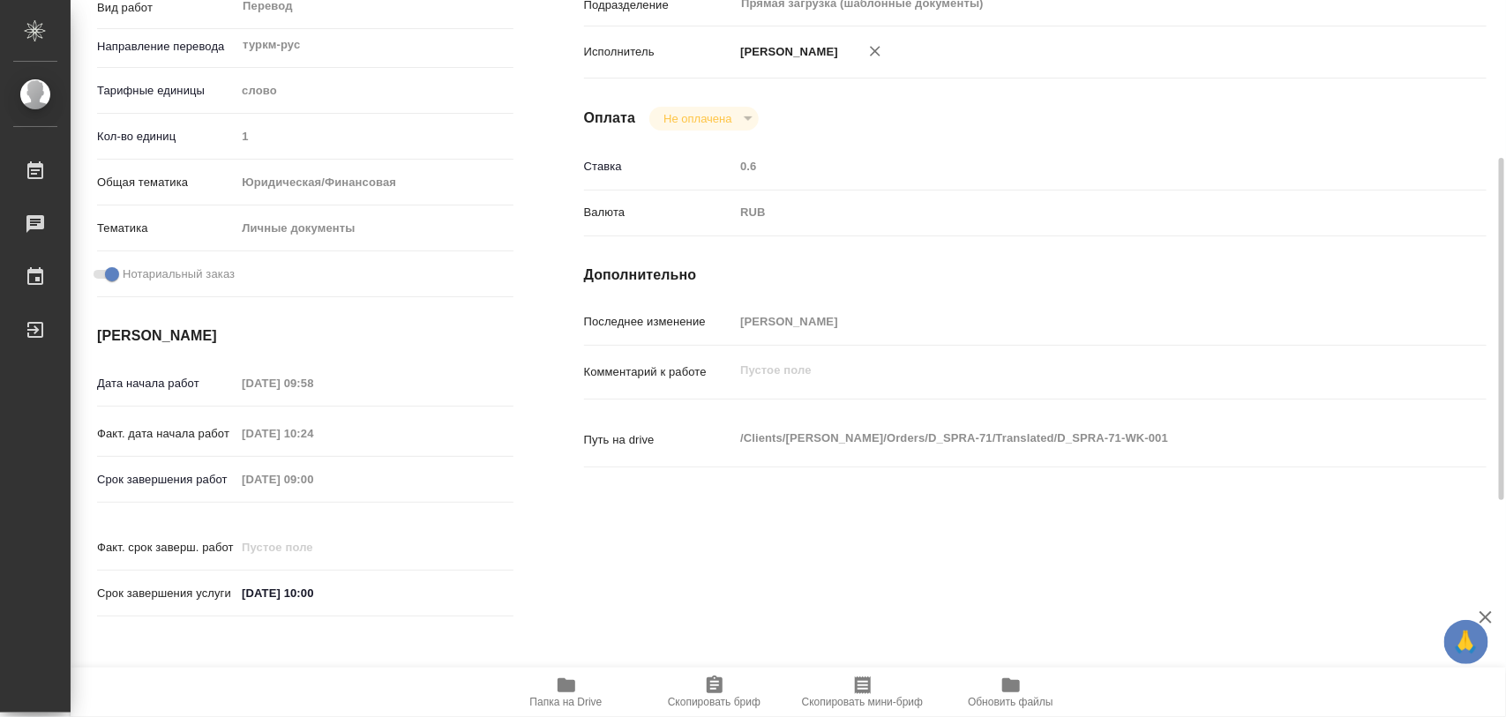
scroll to position [0, 0]
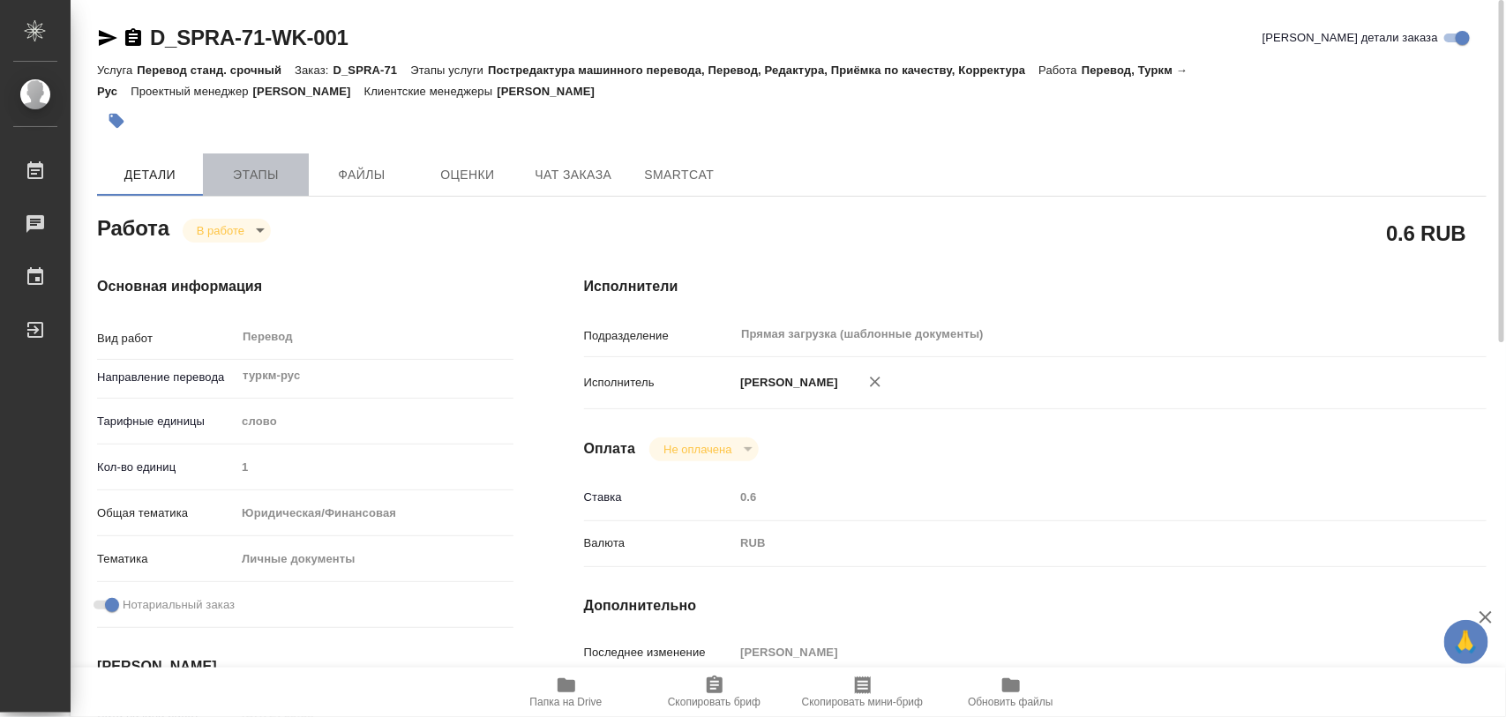
click at [248, 173] on span "Этапы" at bounding box center [255, 175] width 85 height 22
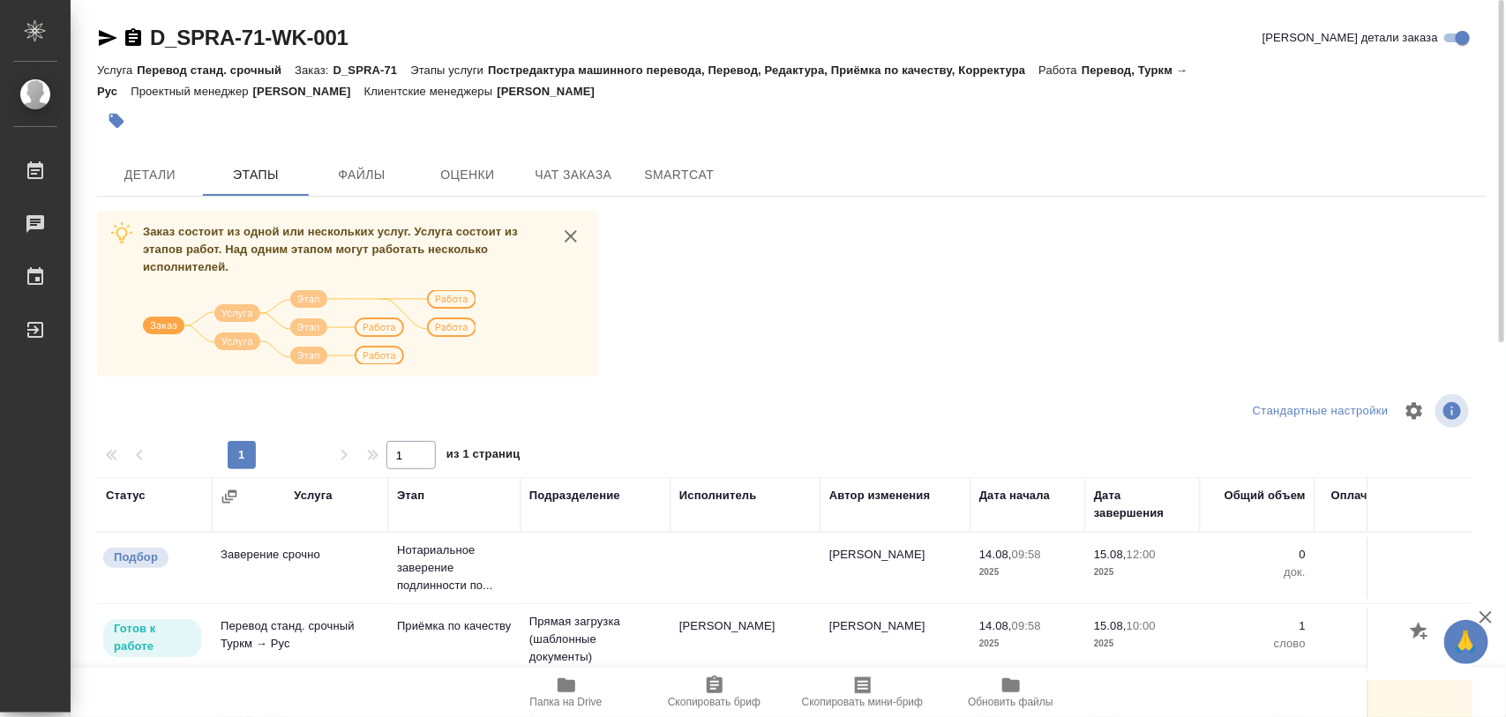
scroll to position [200, 0]
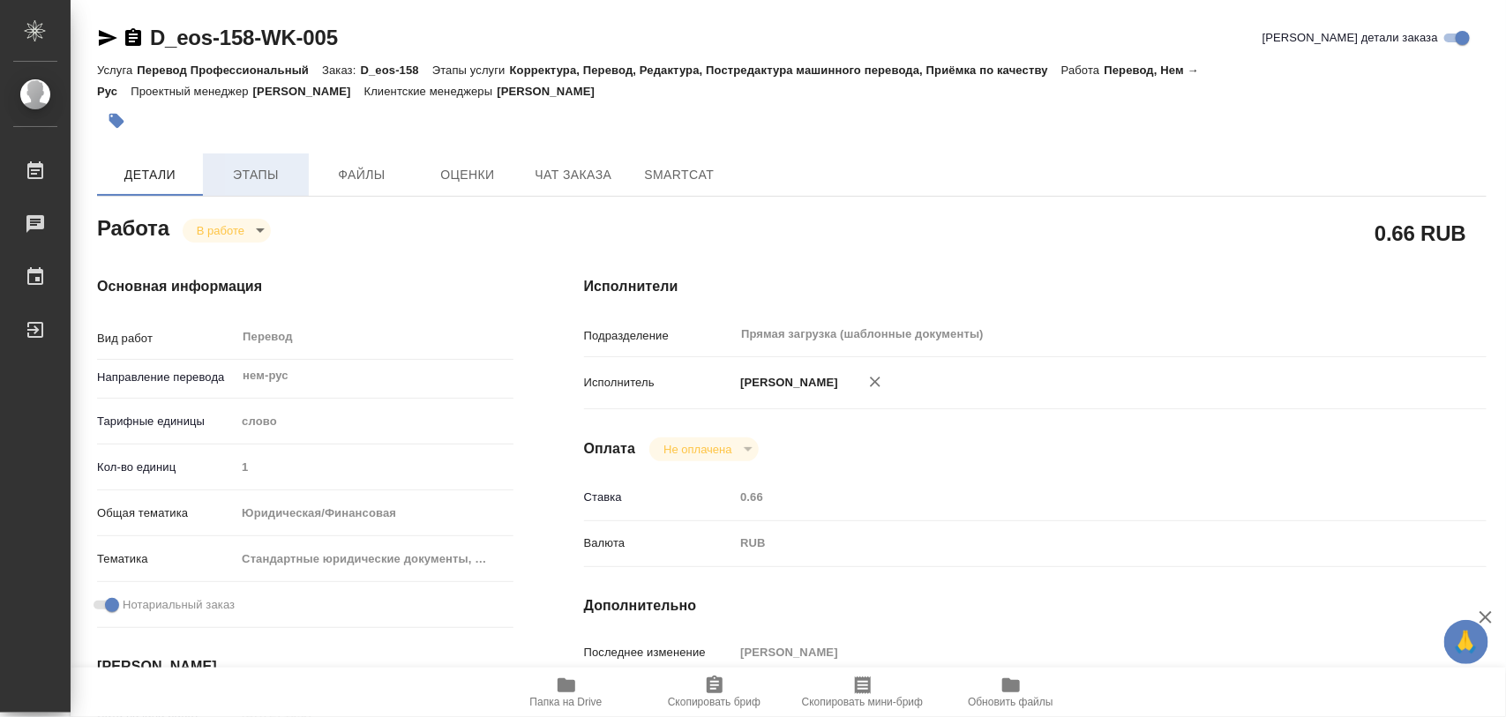
click at [266, 176] on span "Этапы" at bounding box center [255, 175] width 85 height 22
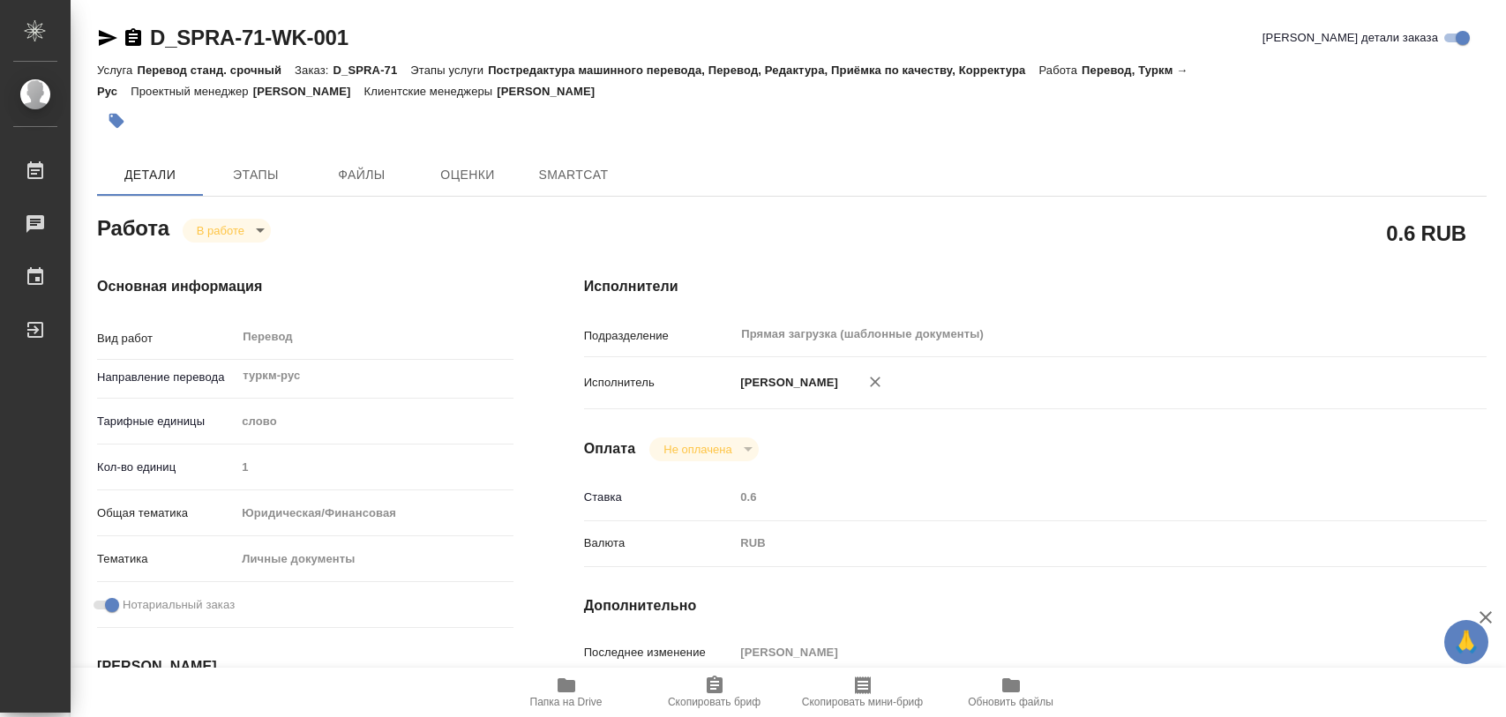
type textarea "x"
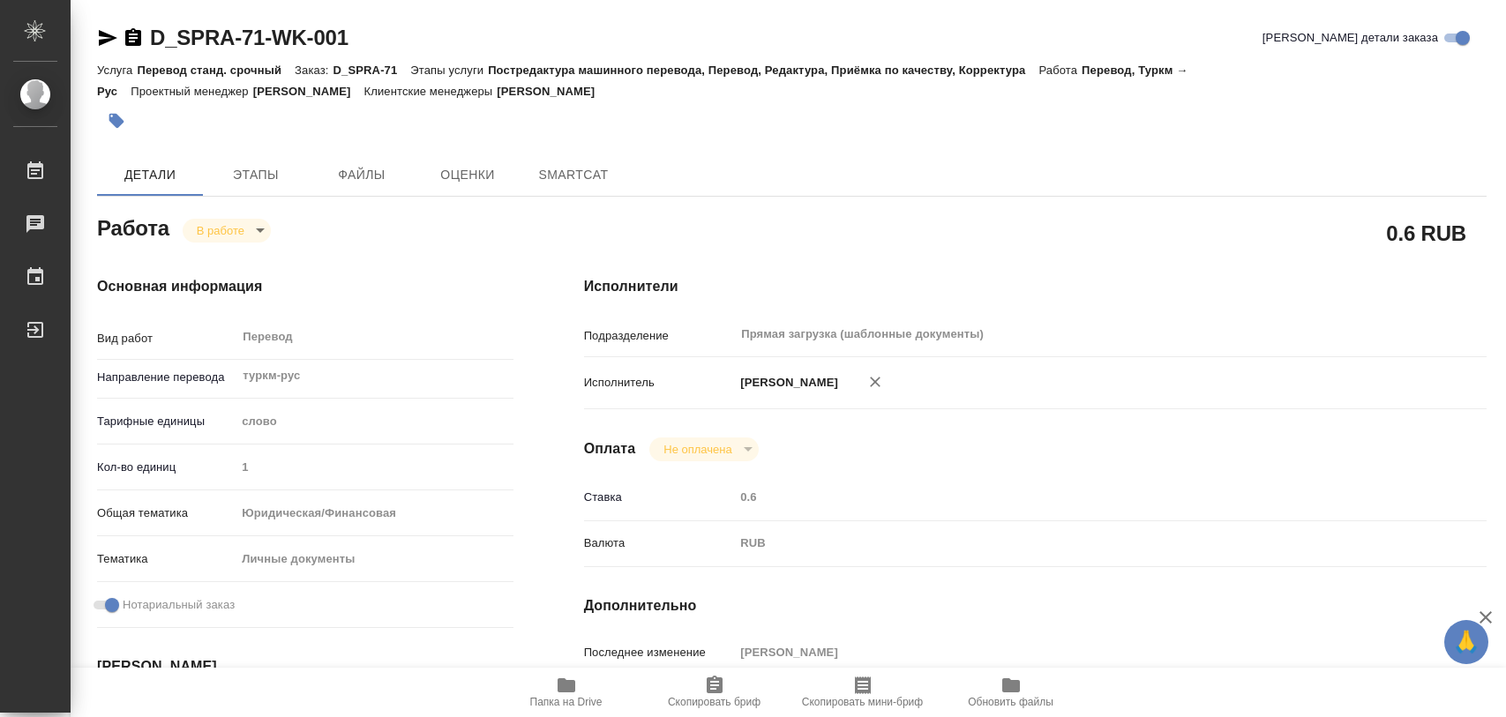
type textarea "x"
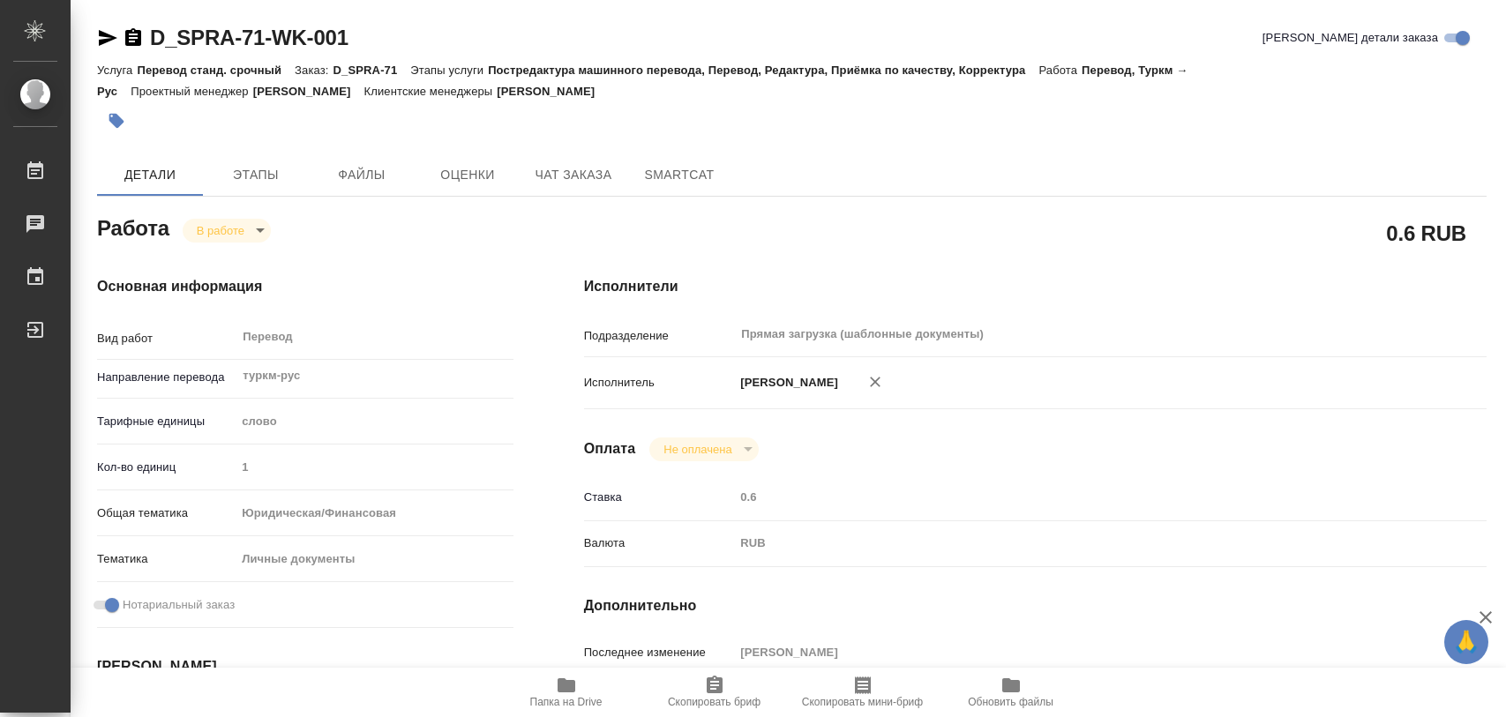
type textarea "x"
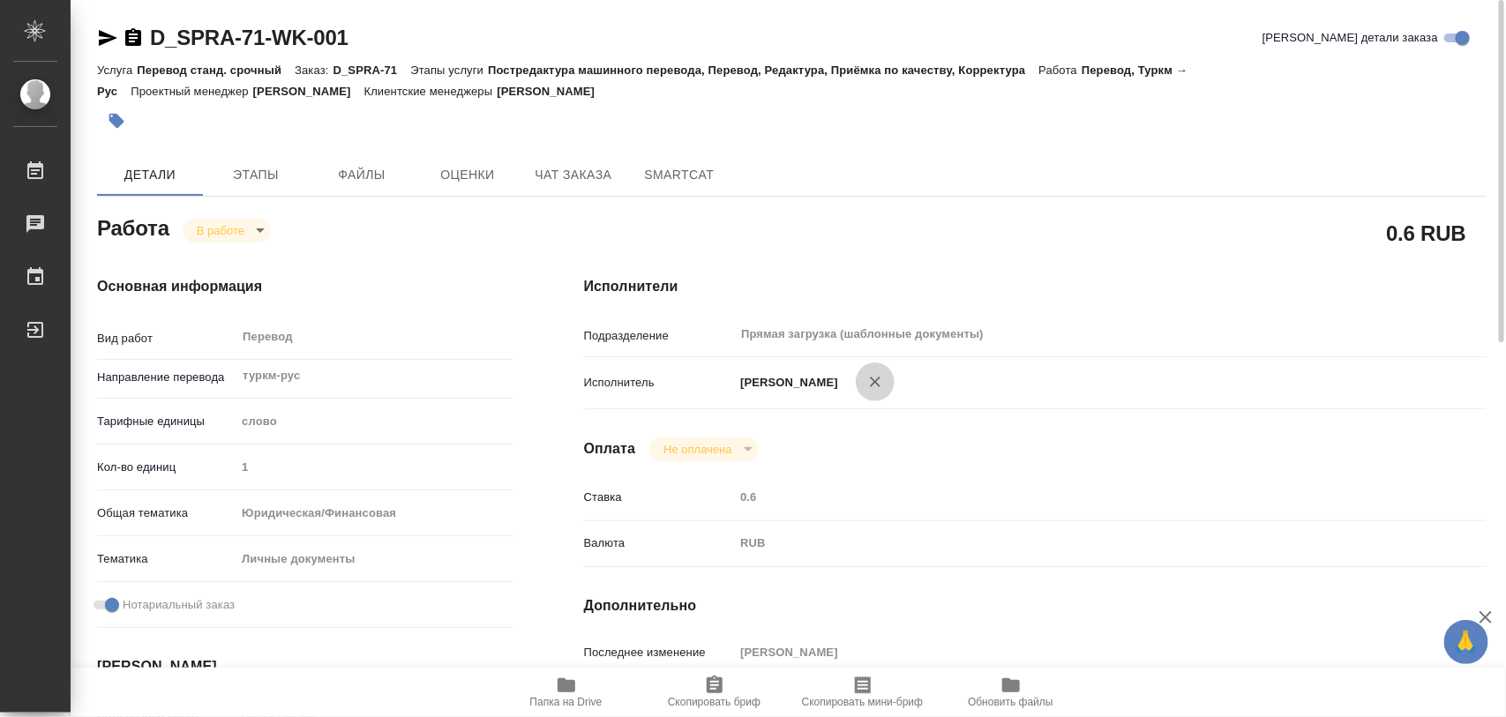
click at [867, 381] on icon "button" at bounding box center [875, 382] width 18 height 18
type textarea "x"
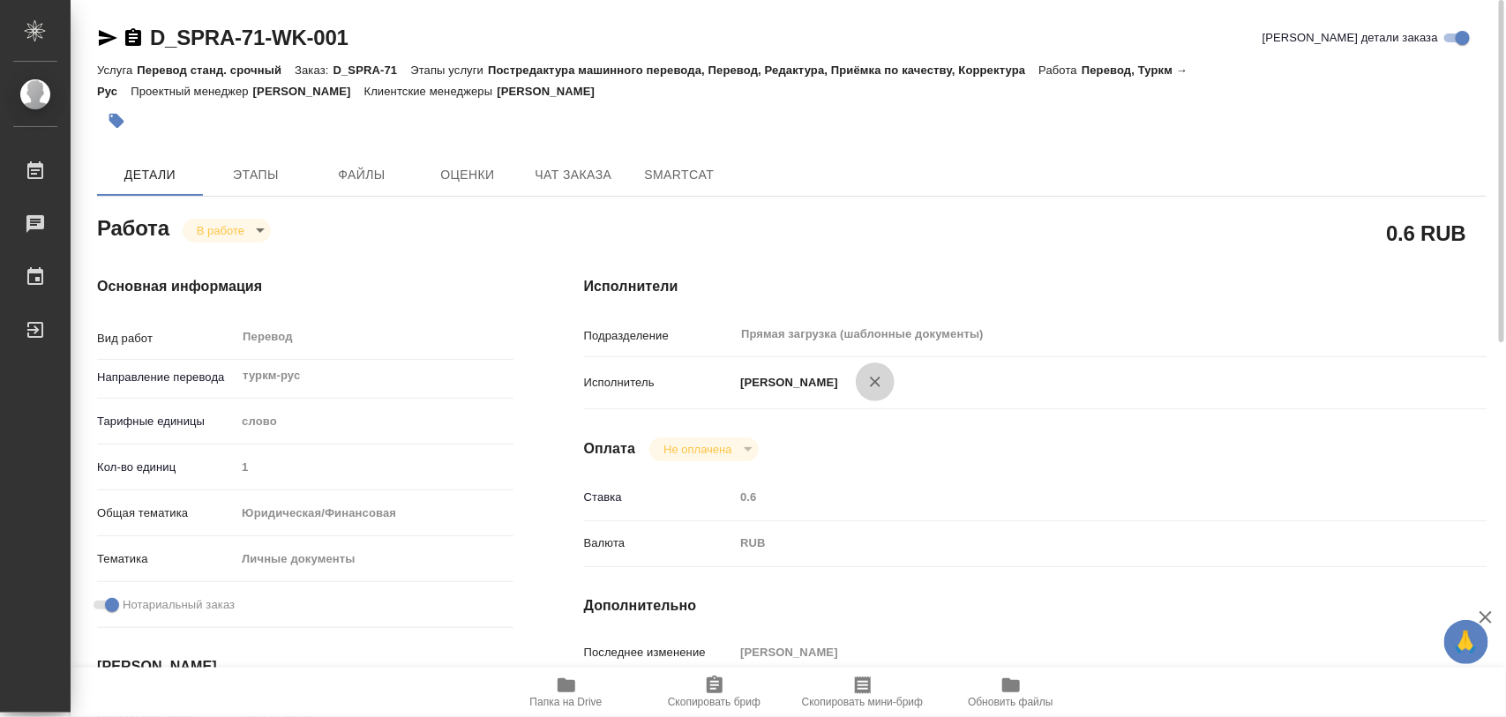
type textarea "x"
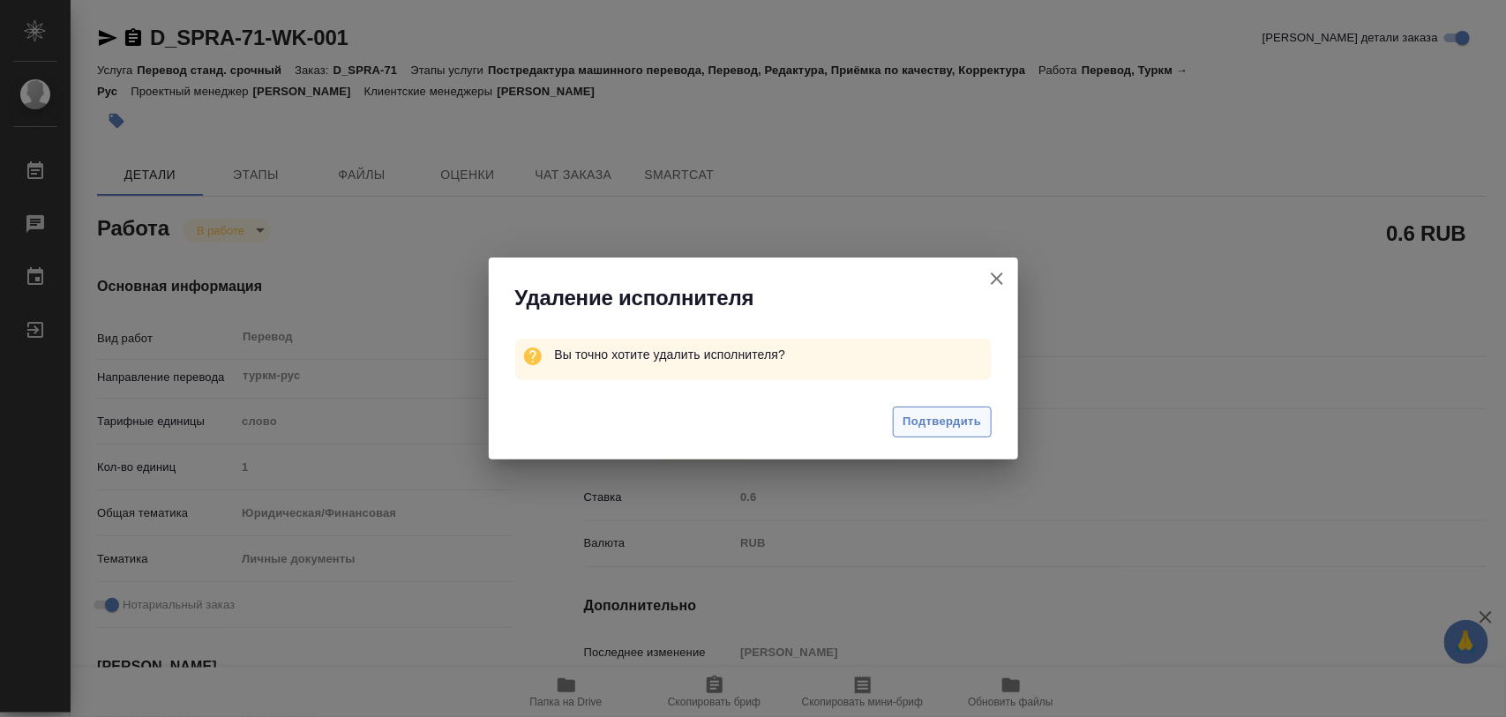
click at [951, 424] on span "Подтвердить" at bounding box center [941, 422] width 79 height 20
type textarea "x"
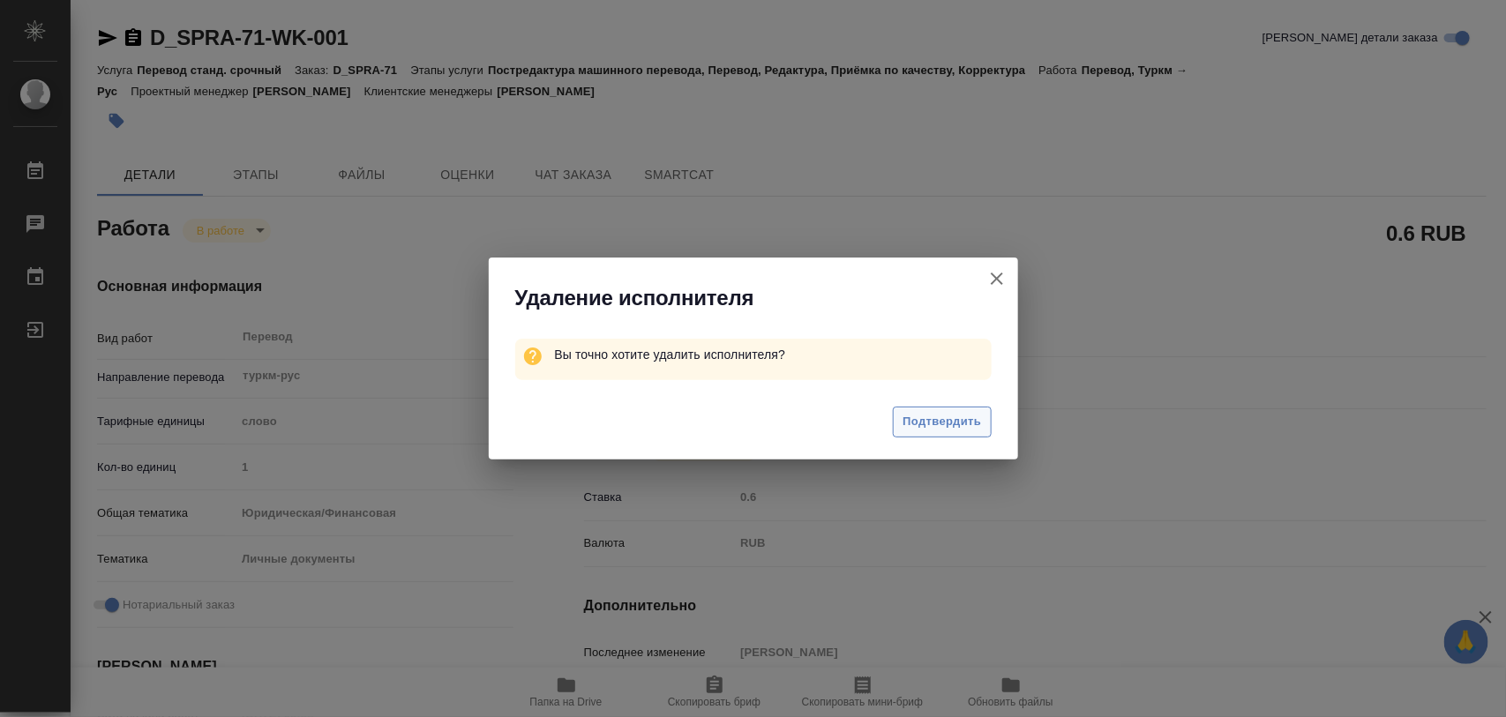
type textarea "x"
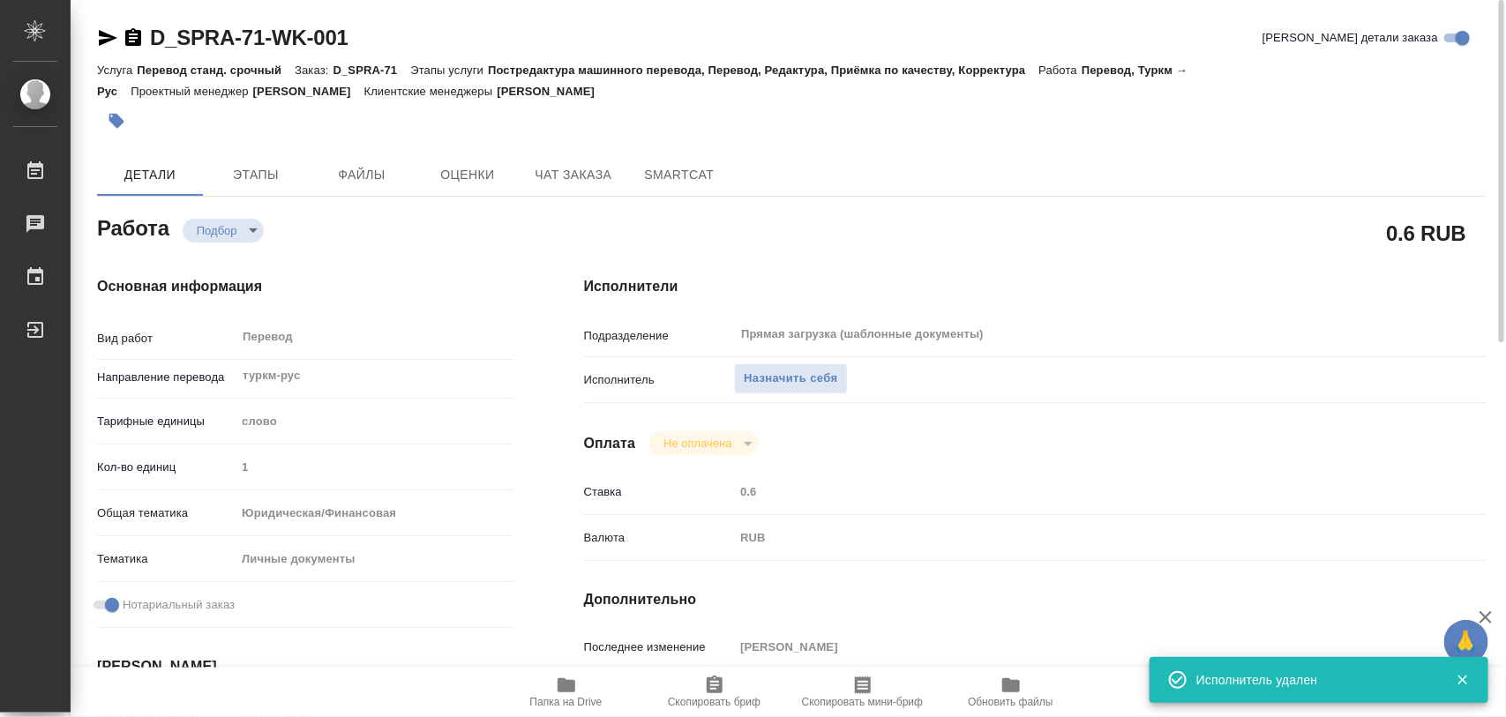
type textarea "x"
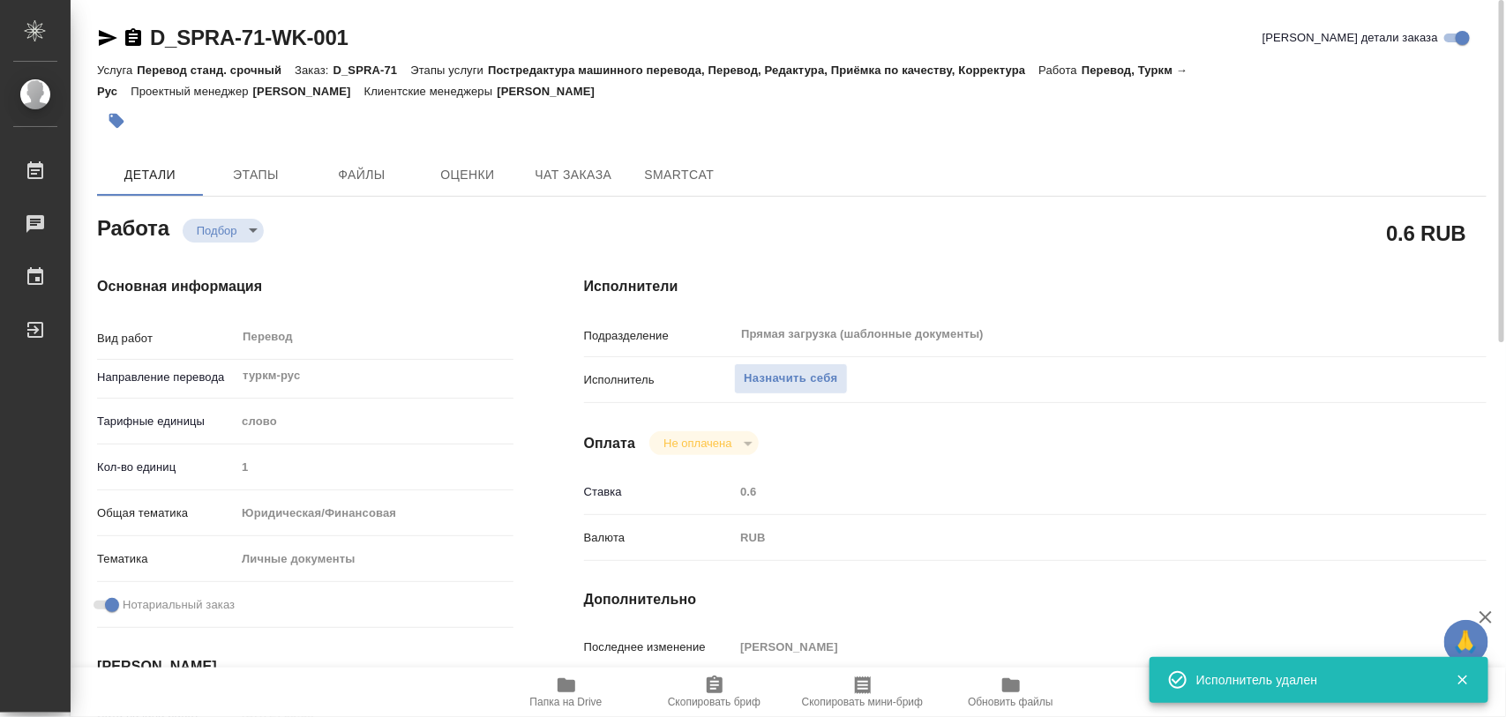
type textarea "x"
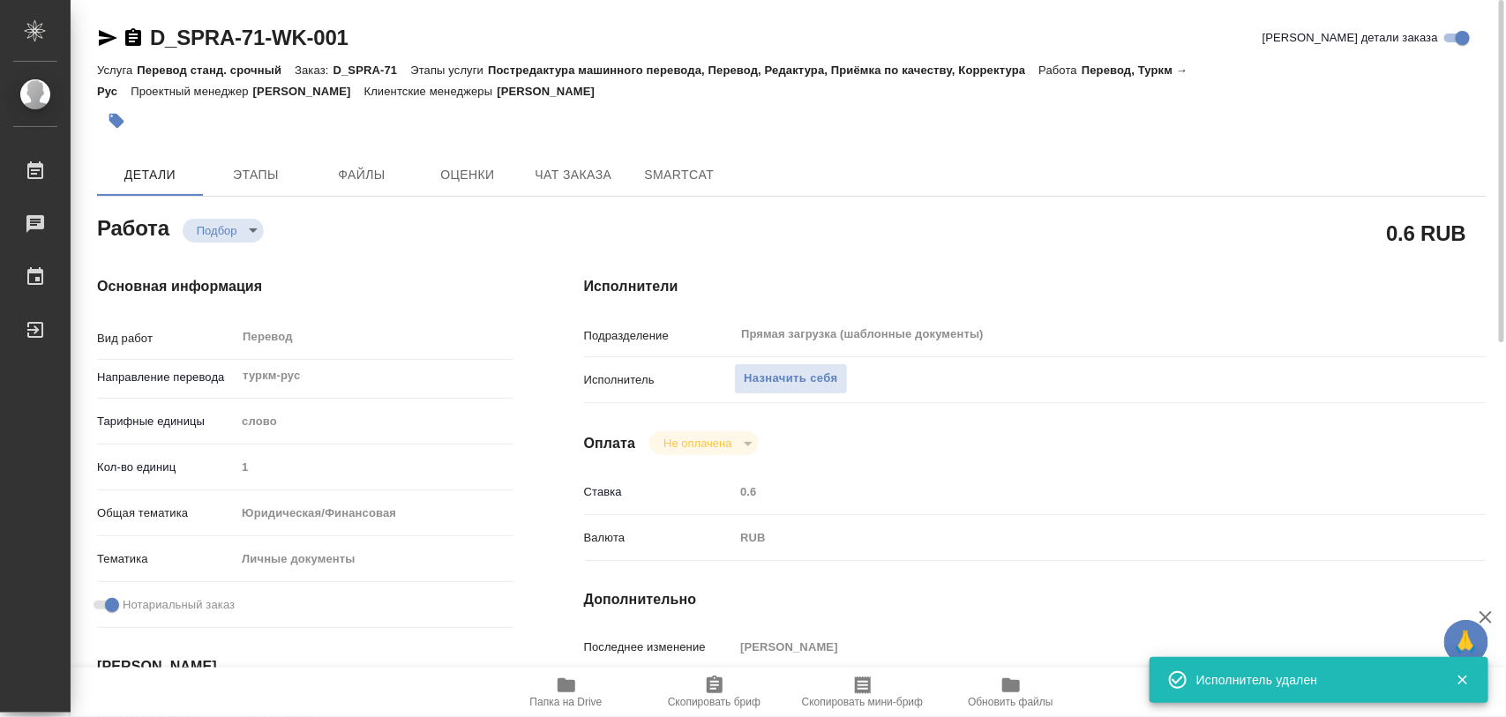
type textarea "x"
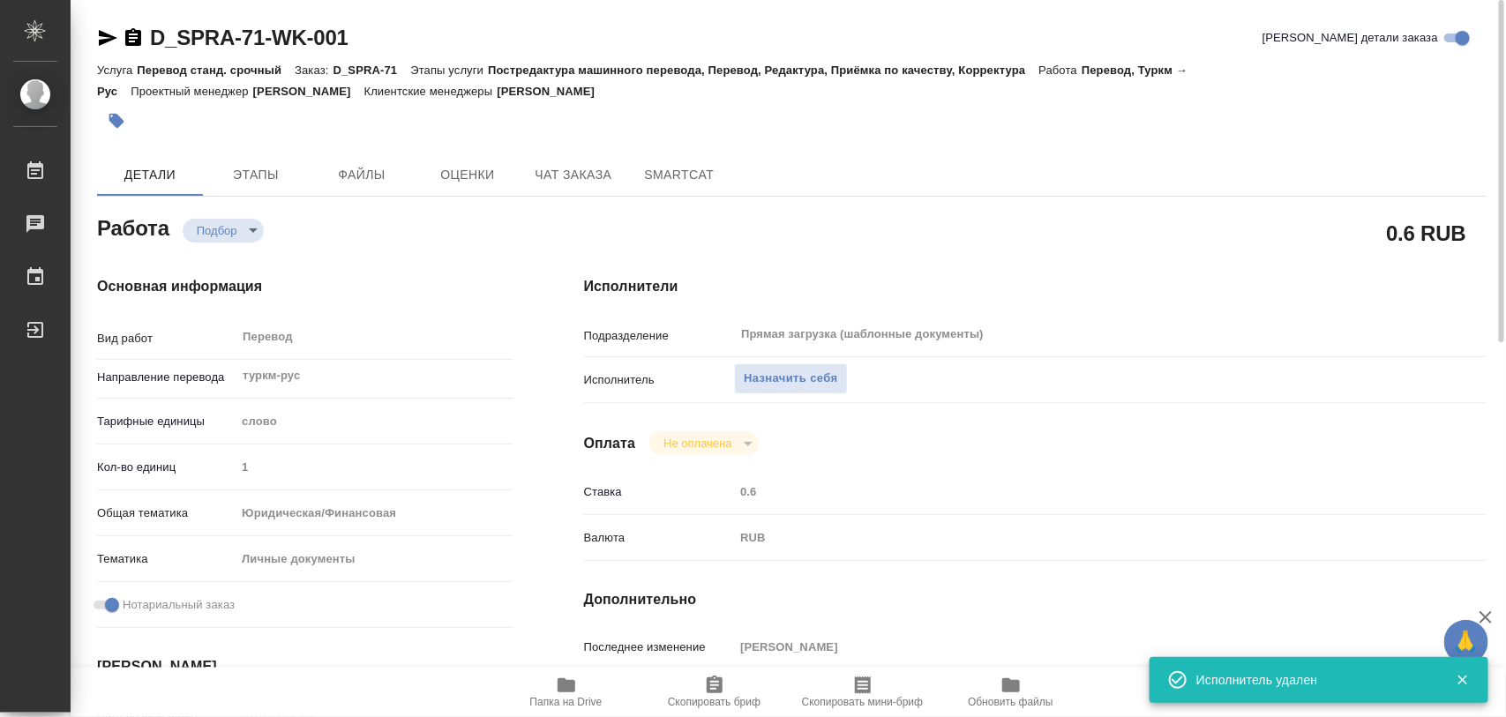
type textarea "x"
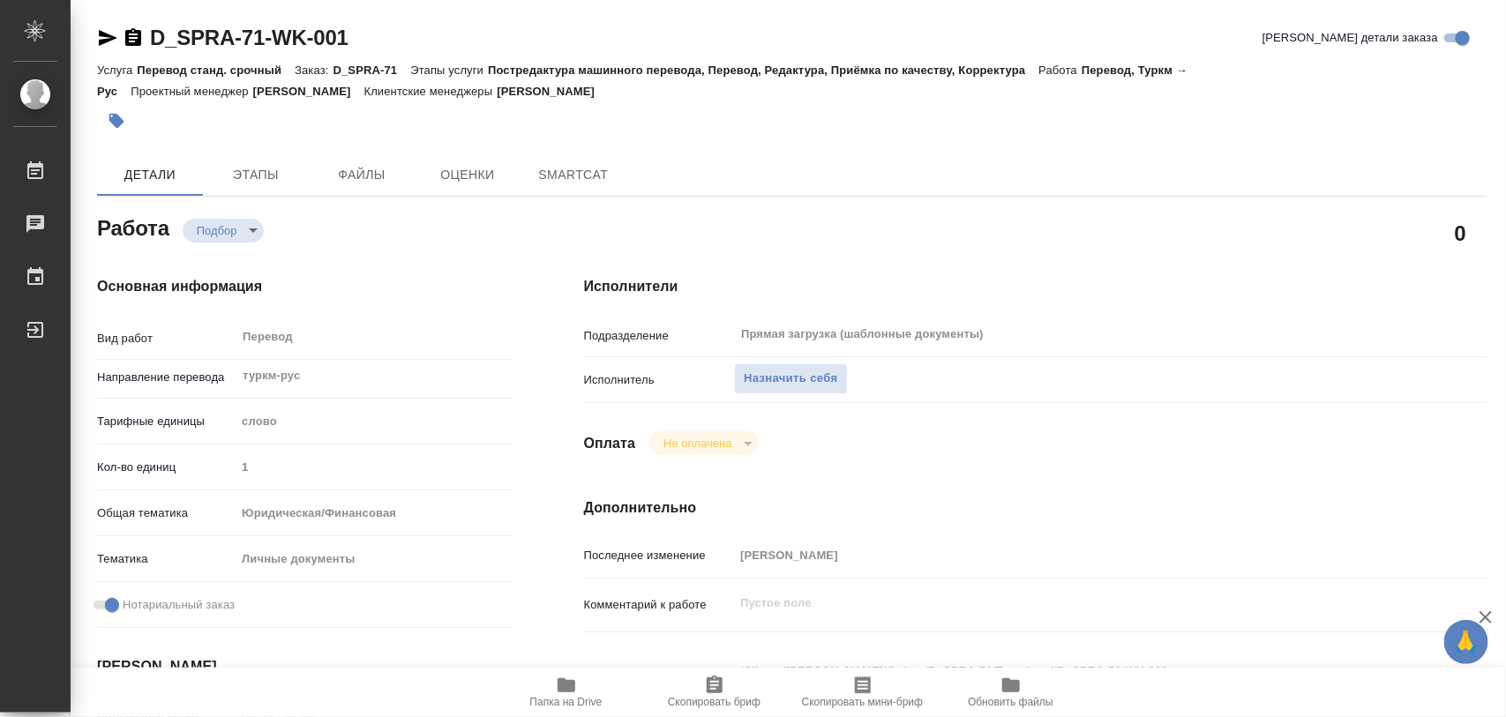
type textarea "x"
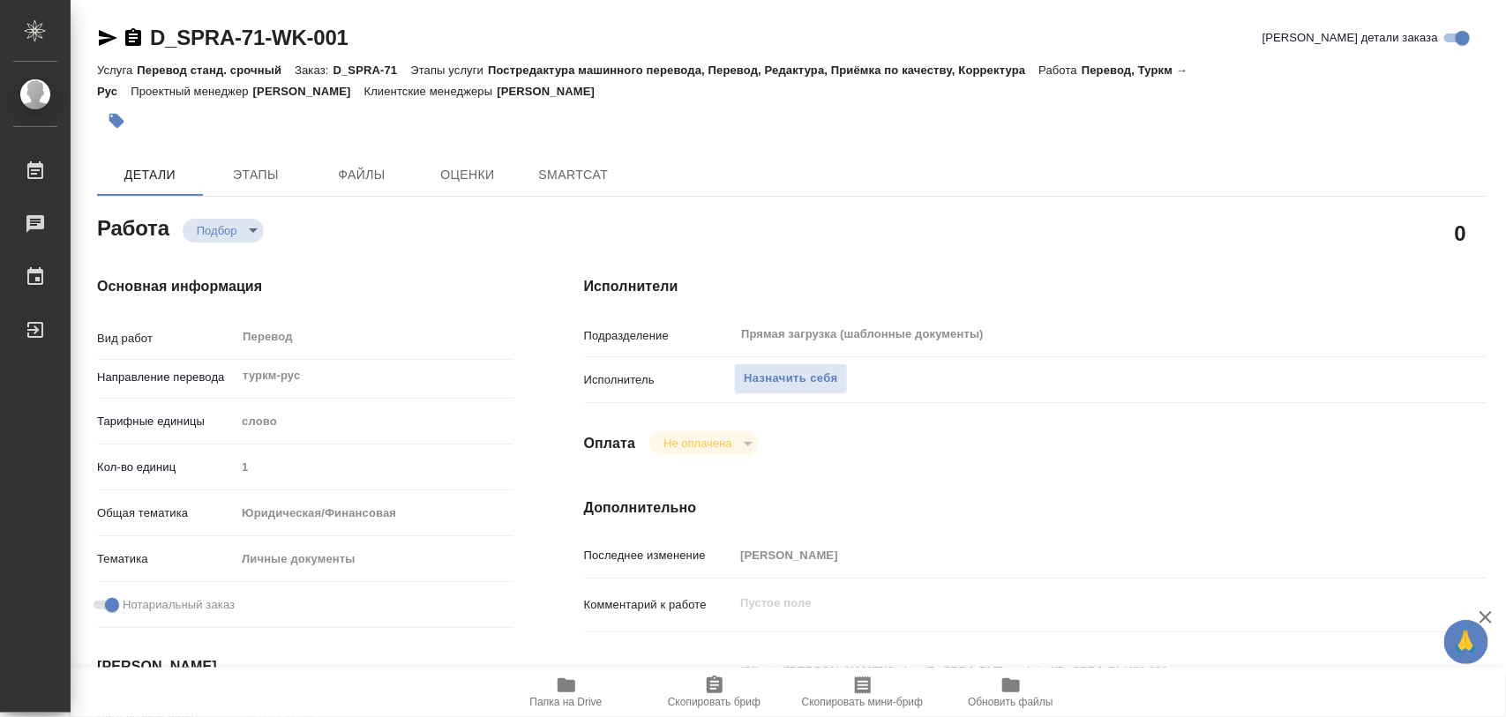
type textarea "x"
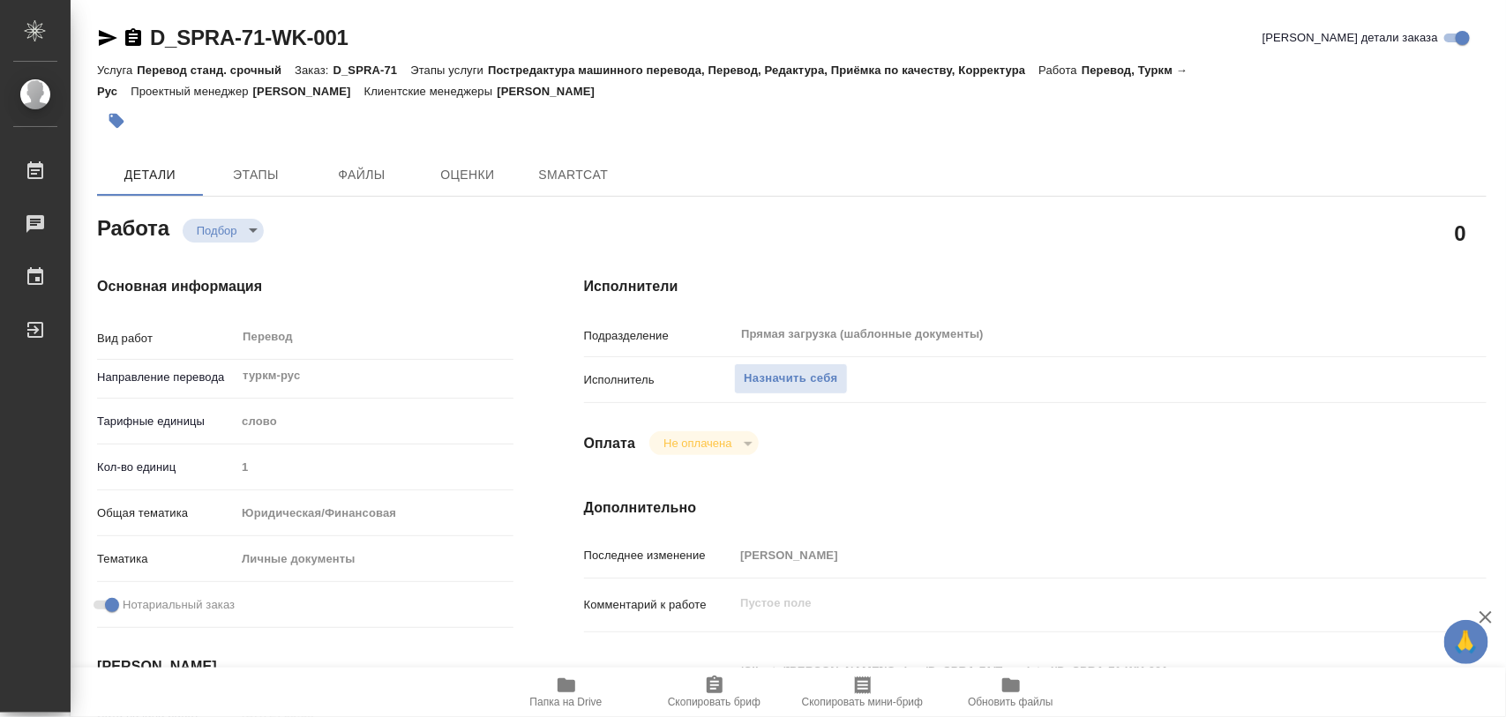
type textarea "x"
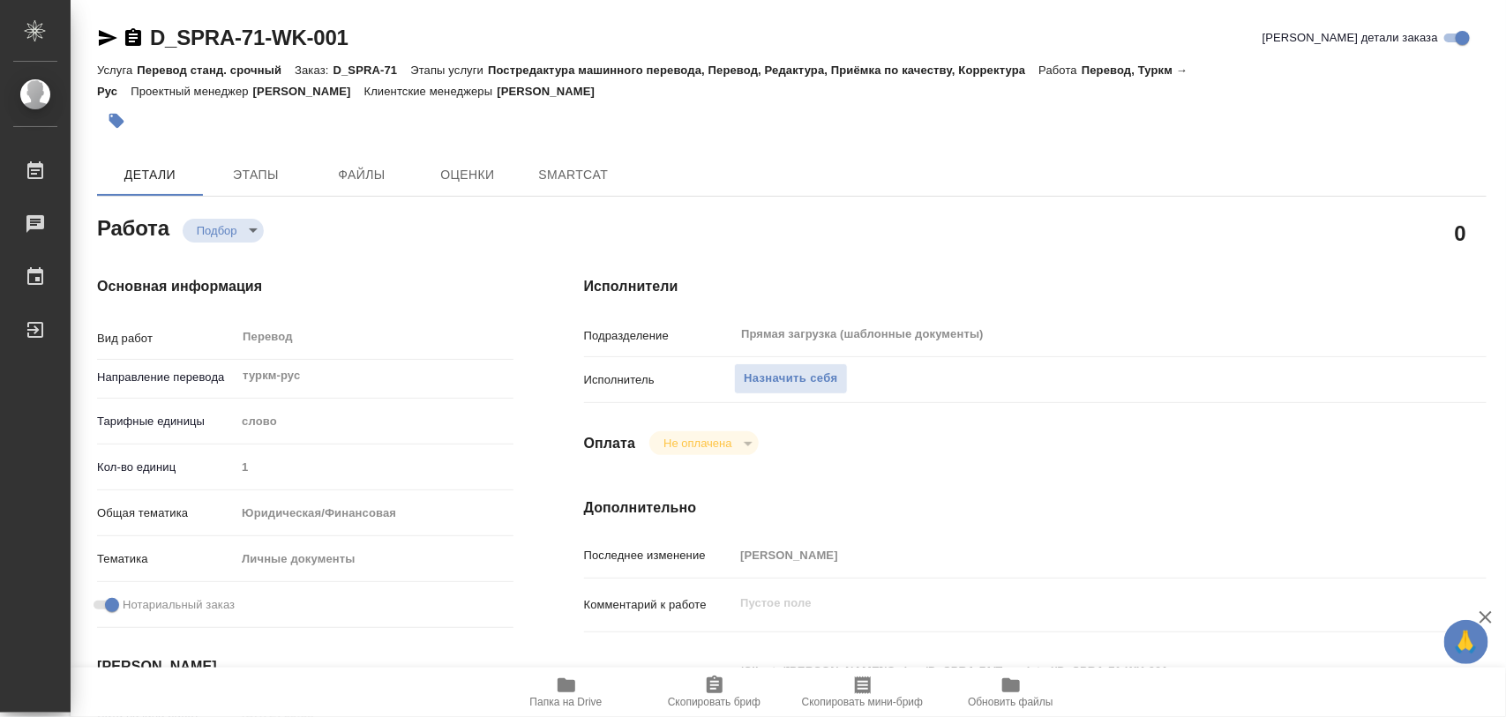
type textarea "x"
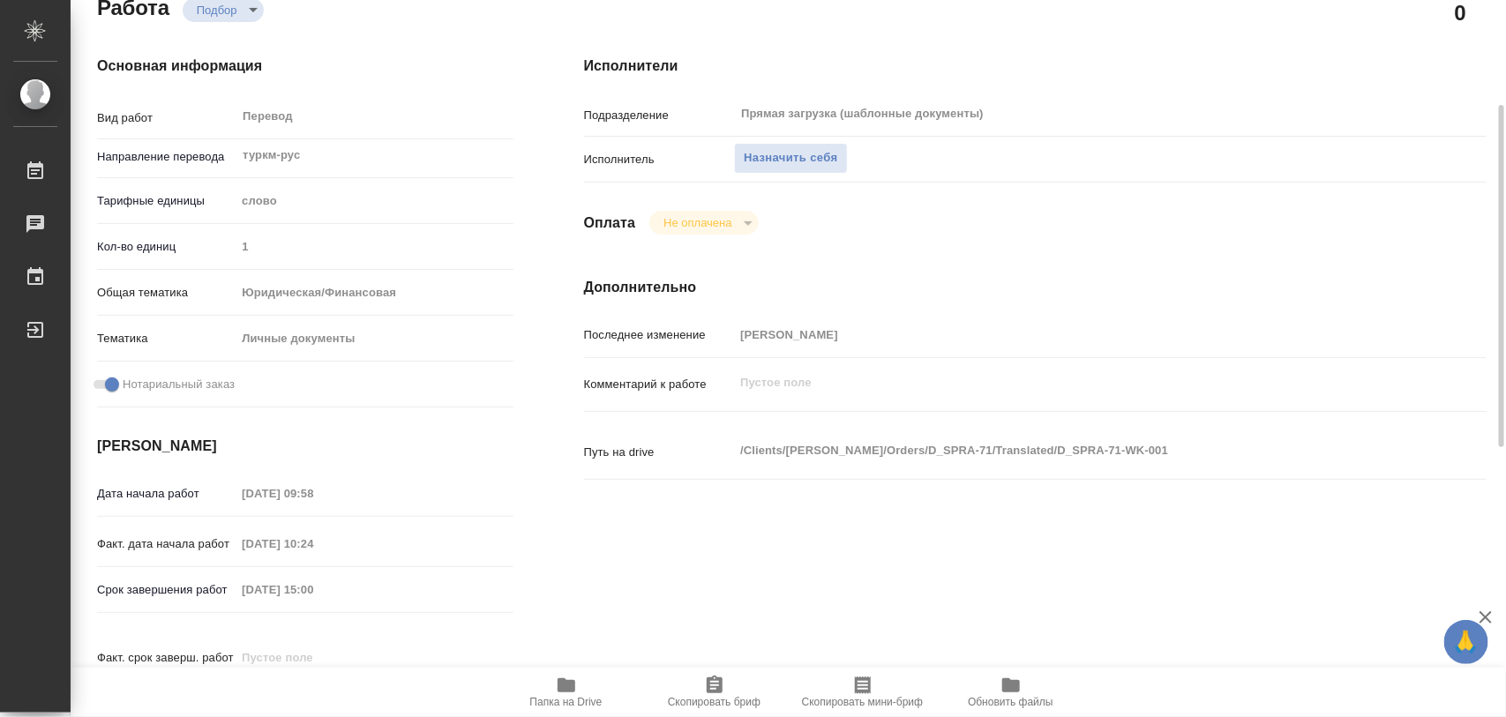
scroll to position [551, 0]
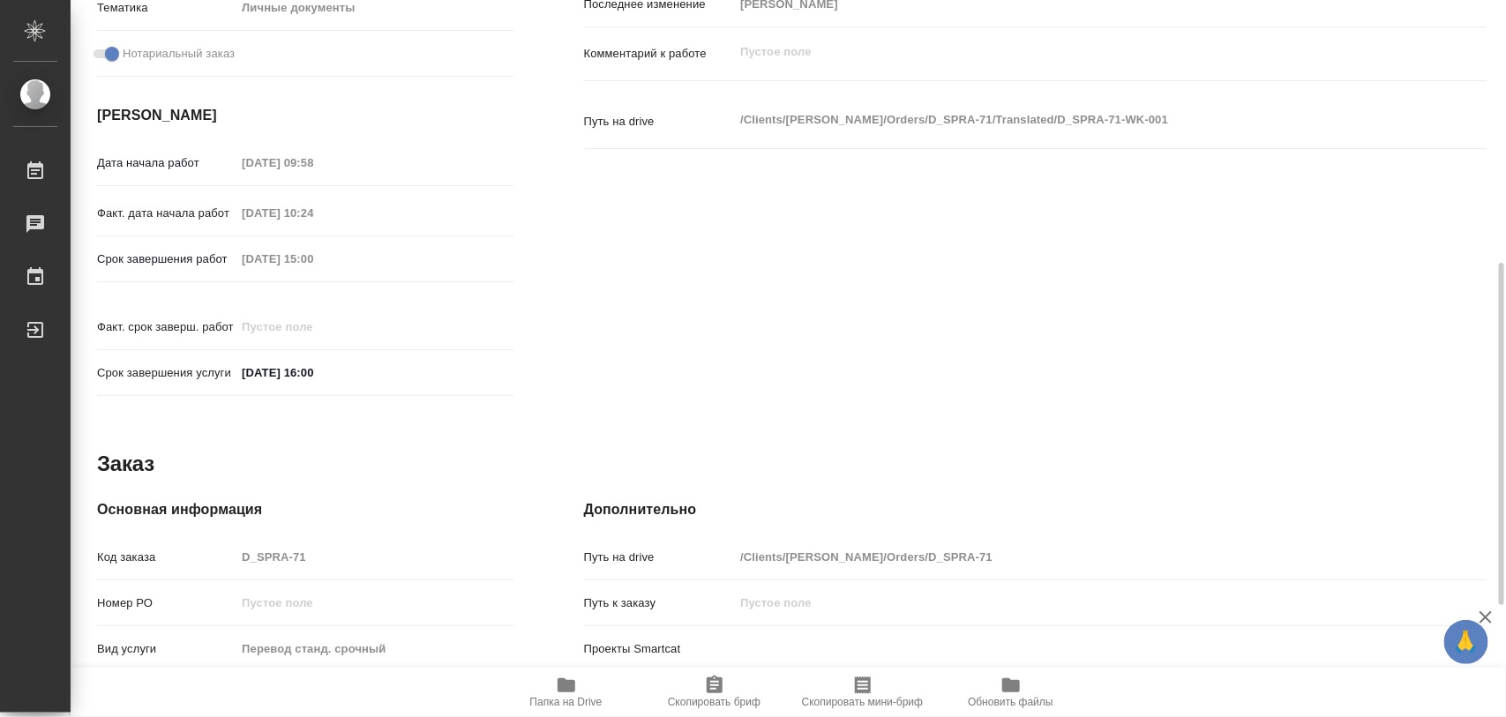
type textarea "x"
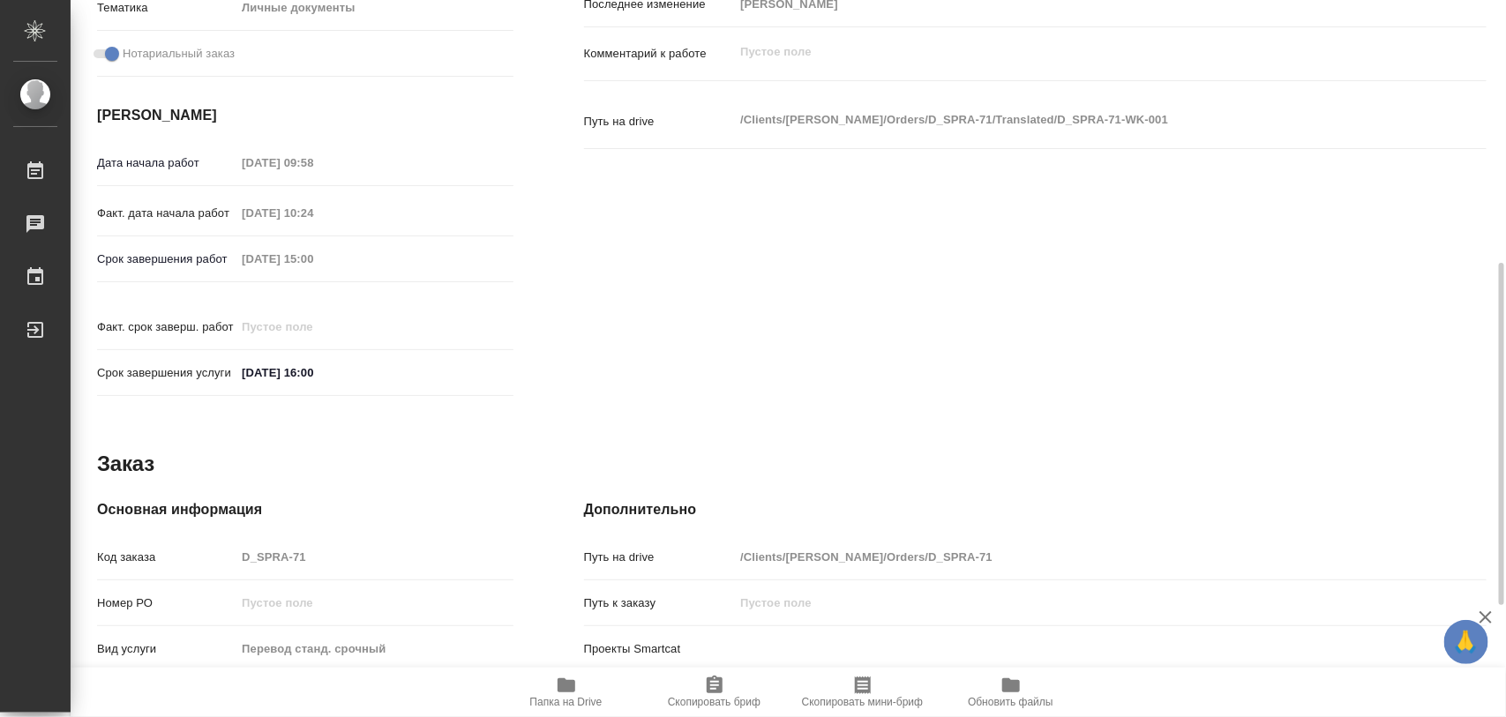
type textarea "x"
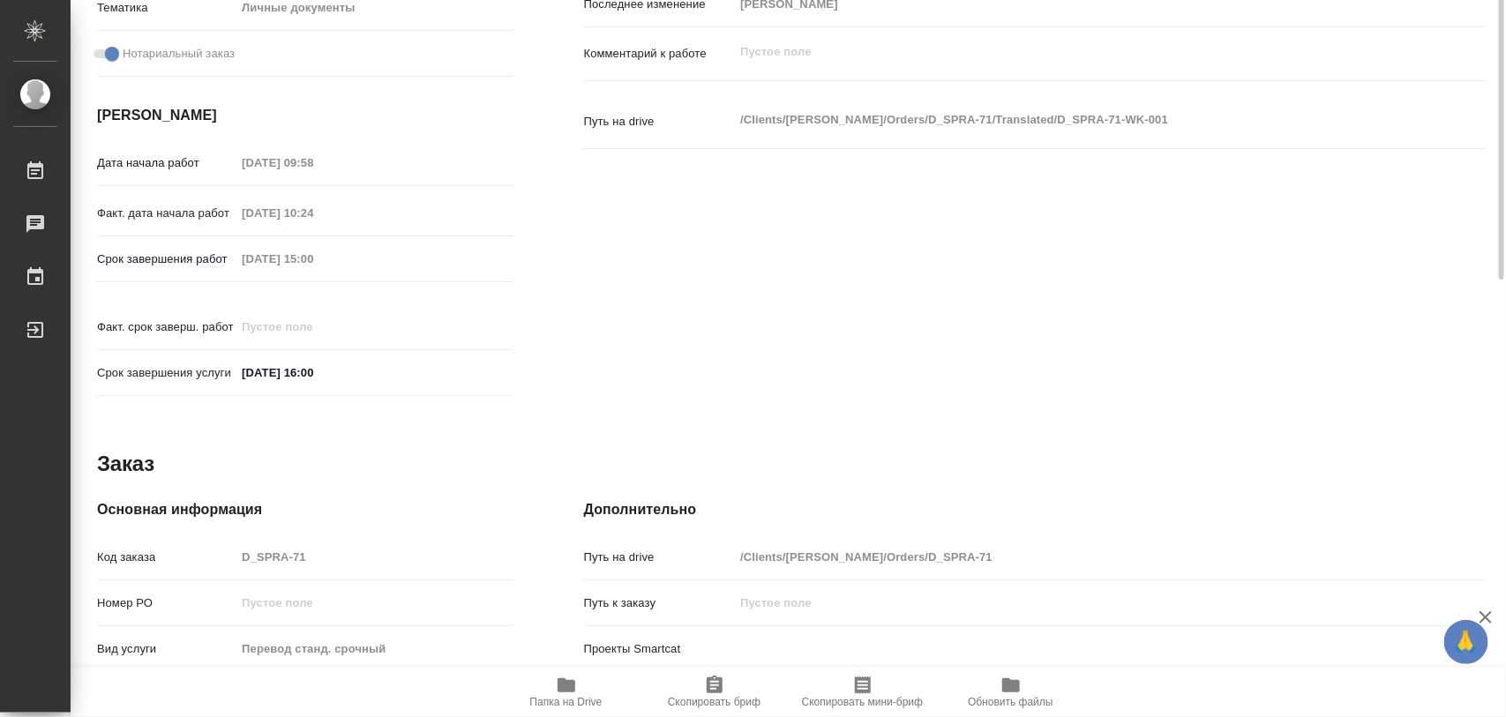
scroll to position [110, 0]
